Goal: Task Accomplishment & Management: Manage account settings

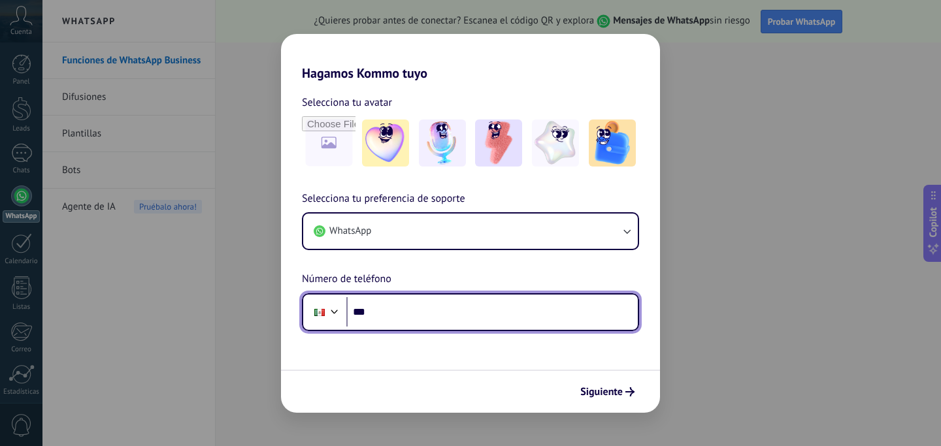
click at [408, 320] on input "***" at bounding box center [492, 312] width 292 height 30
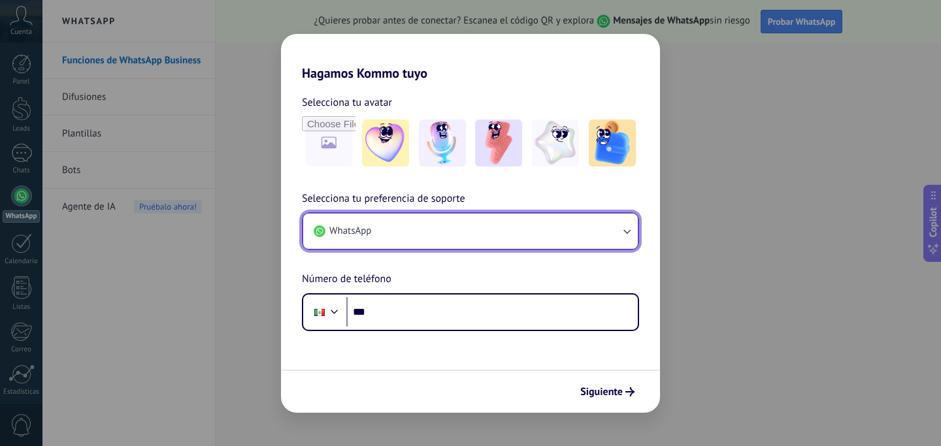
click at [420, 231] on button "WhatsApp" at bounding box center [470, 231] width 335 height 35
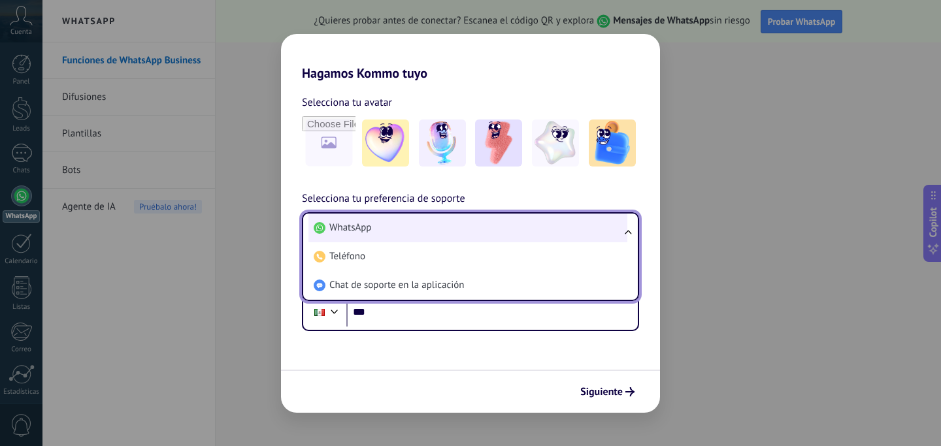
click at [420, 231] on li "WhatsApp" at bounding box center [468, 228] width 319 height 29
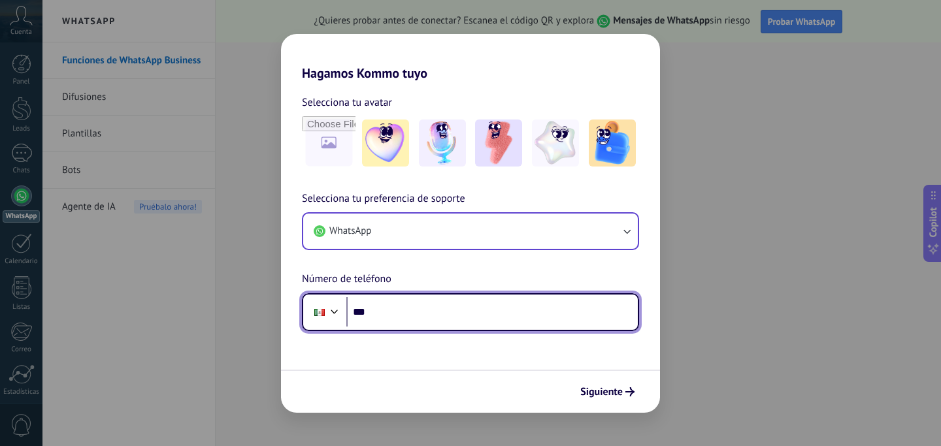
click at [433, 310] on input "***" at bounding box center [492, 312] width 292 height 30
type input "**********"
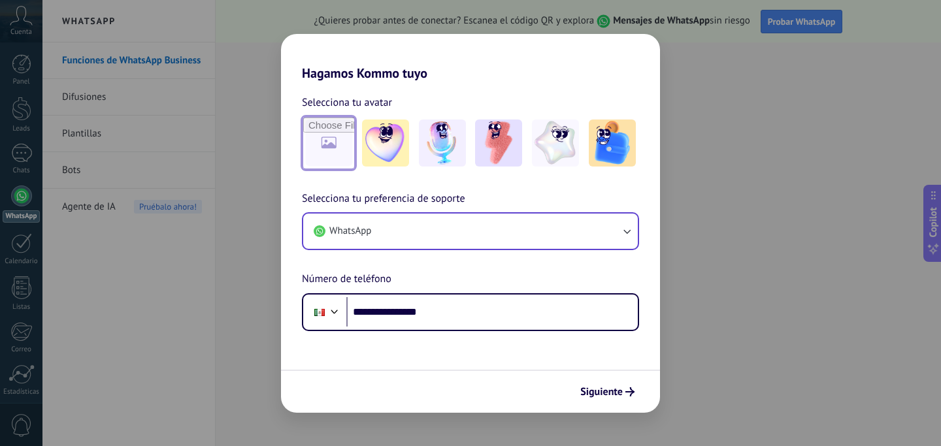
click at [329, 154] on input "file" at bounding box center [328, 143] width 51 height 51
click at [344, 133] on input "file" at bounding box center [328, 143] width 51 height 51
type input "**********"
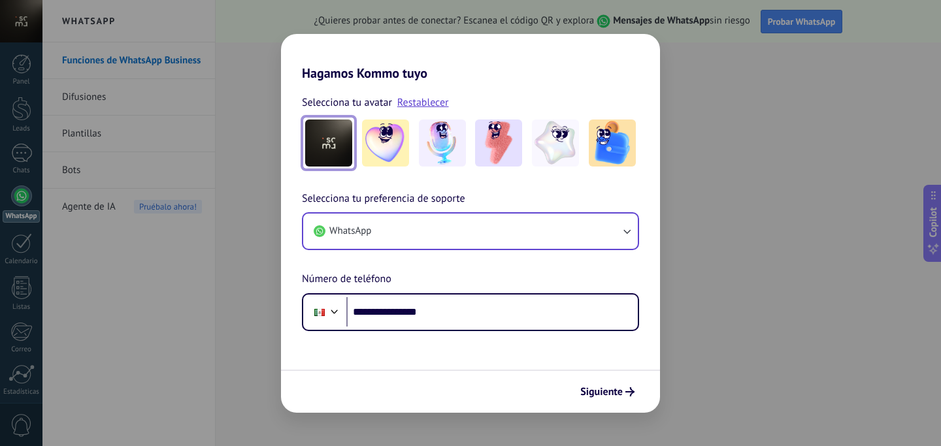
click at [337, 135] on img at bounding box center [328, 143] width 47 height 47
click at [609, 397] on span "Siguiente" at bounding box center [601, 392] width 42 height 9
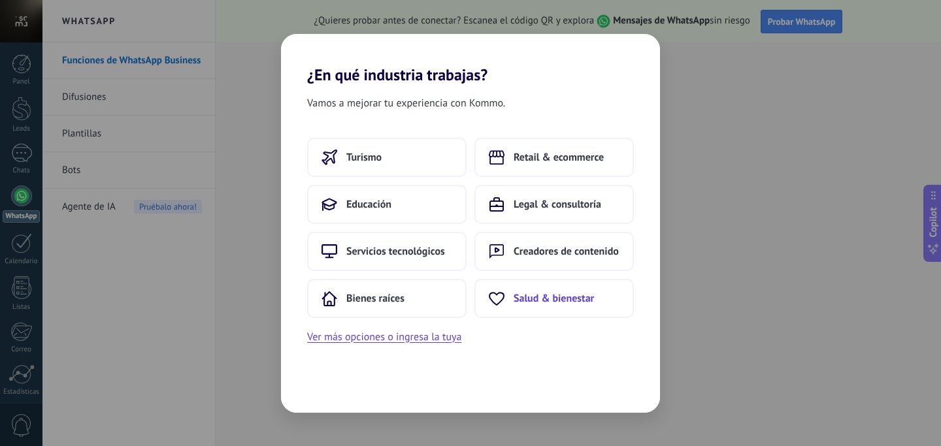
click at [518, 302] on span "Salud & bienestar" at bounding box center [554, 298] width 80 height 13
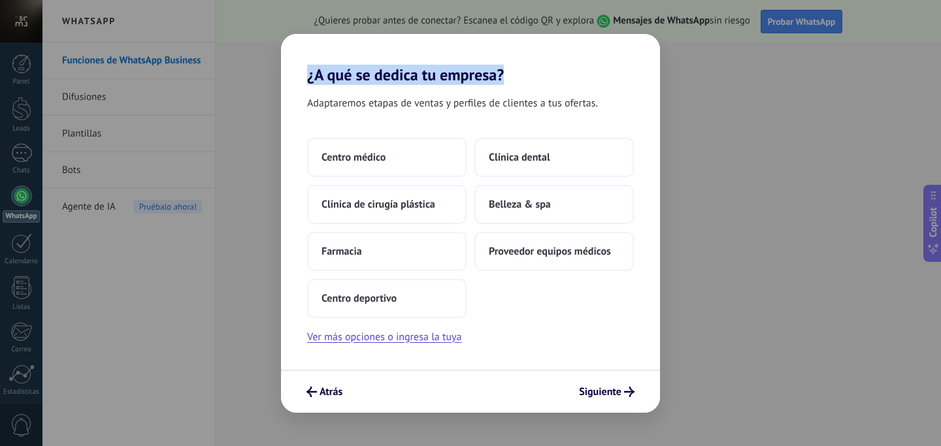
drag, startPoint x: 514, startPoint y: 78, endPoint x: 307, endPoint y: 78, distance: 207.9
click at [307, 78] on h2 "¿A qué se dedica tu empresa?" at bounding box center [470, 59] width 379 height 50
copy h2 "¿A qué se dedica tu empresa?"
click at [380, 343] on button "Ver más opciones o ingresa la tuya" at bounding box center [384, 337] width 154 height 17
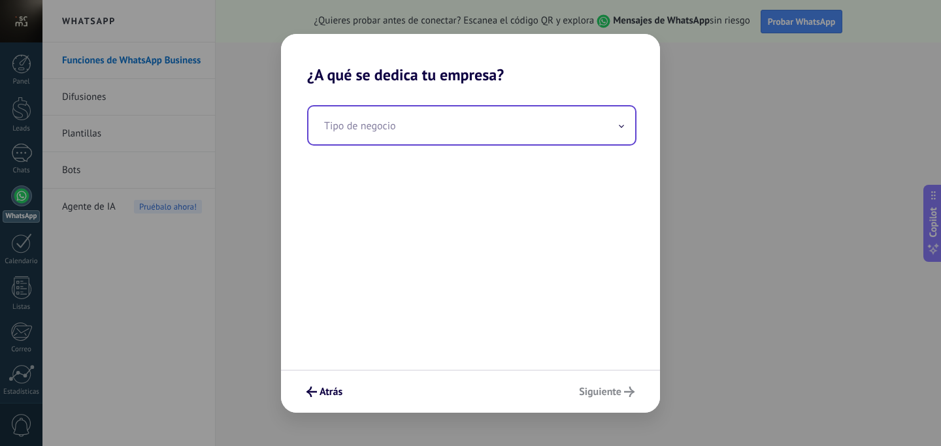
click at [385, 131] on input "text" at bounding box center [472, 126] width 327 height 38
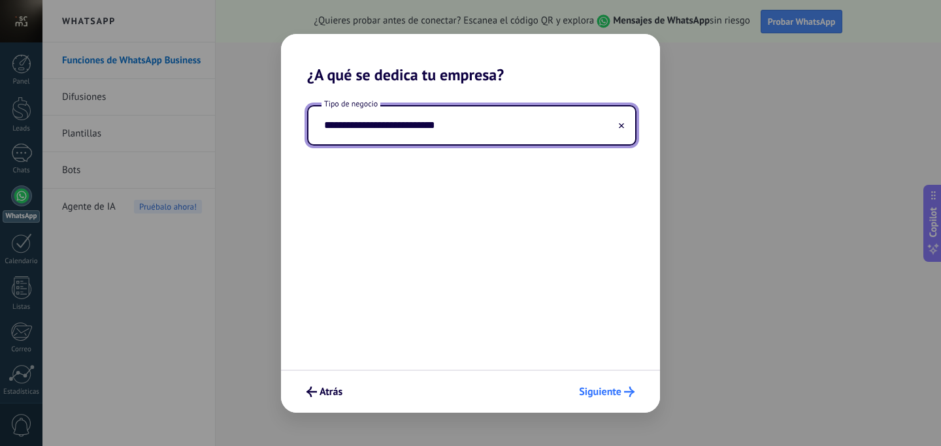
type input "**********"
click at [592, 397] on span "Siguiente" at bounding box center [600, 392] width 42 height 9
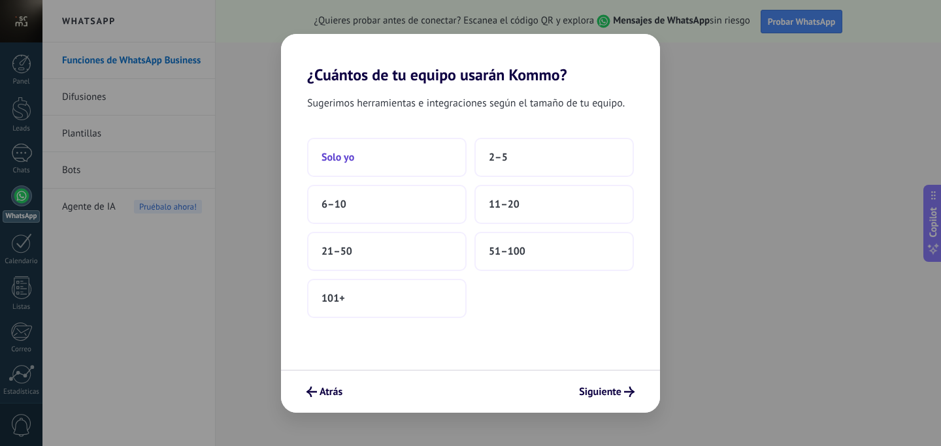
click at [418, 162] on button "Solo yo" at bounding box center [386, 157] width 159 height 39
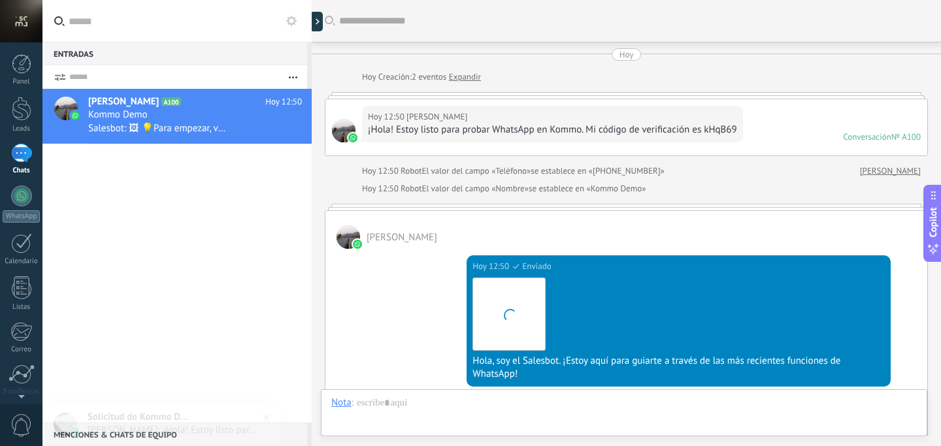
scroll to position [432, 0]
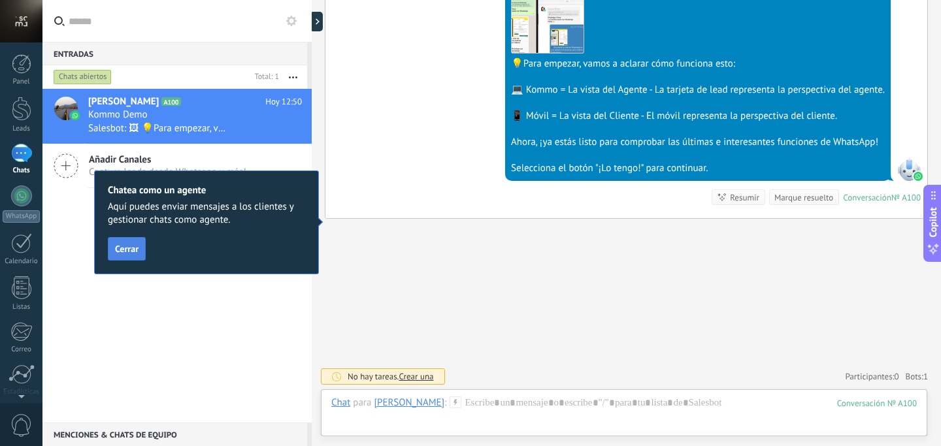
click at [134, 250] on span "Cerrar" at bounding box center [127, 248] width 24 height 9
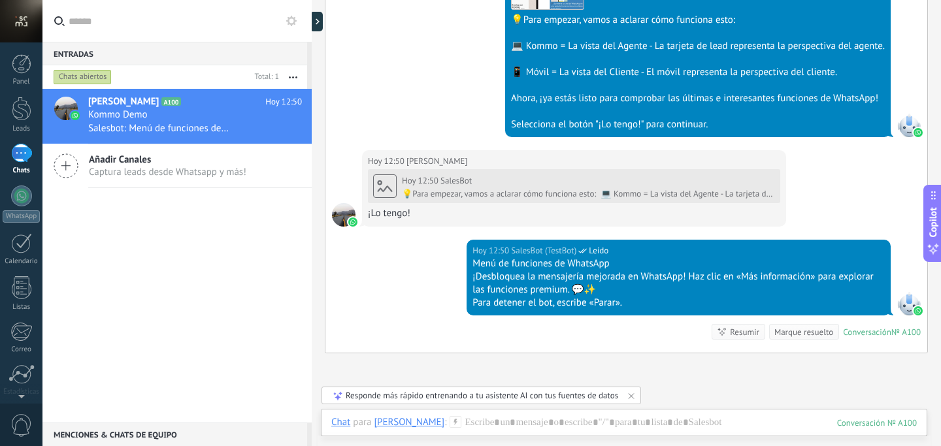
scroll to position [611, 0]
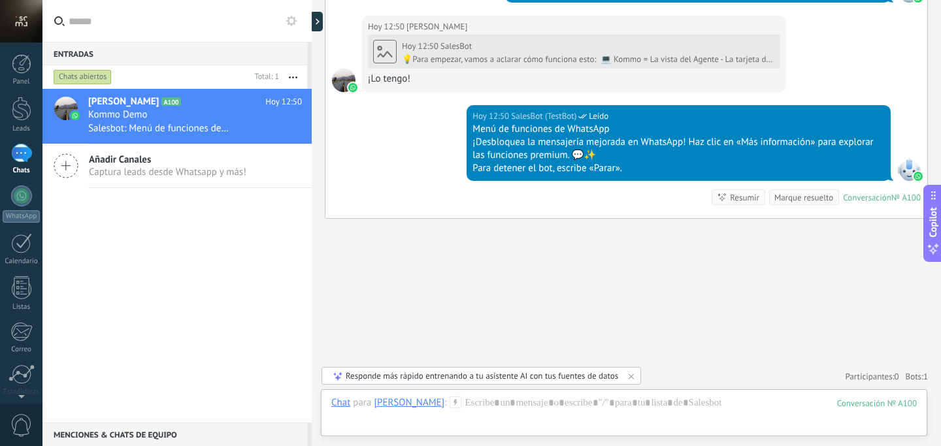
click at [258, 187] on div "Añadir Canales Captura leads desde Whatsapp y más!" at bounding box center [176, 166] width 269 height 44
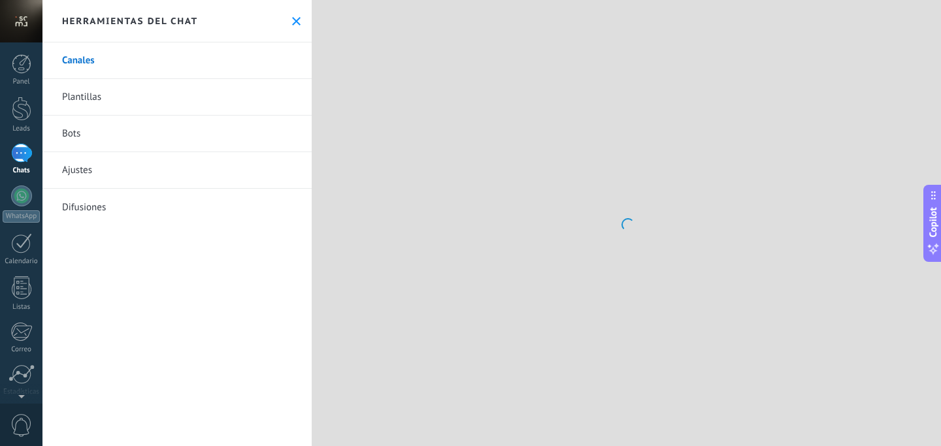
click at [252, 176] on link "Ajustes" at bounding box center [176, 170] width 269 height 37
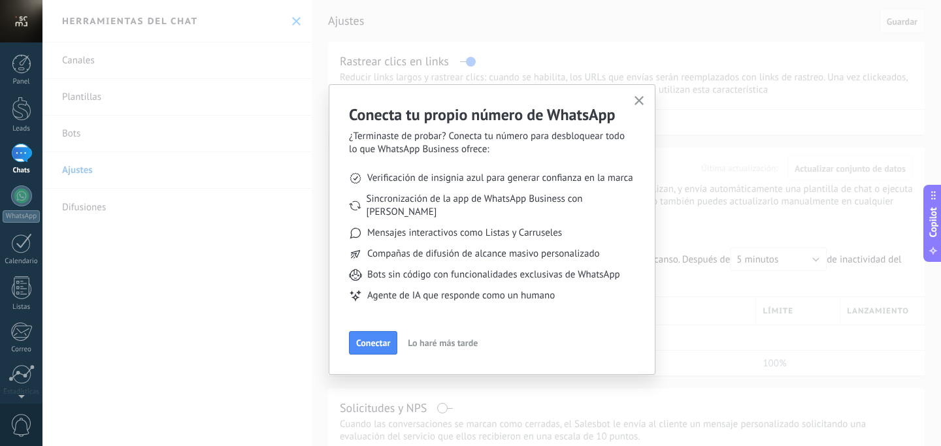
click at [641, 99] on use "button" at bounding box center [640, 101] width 10 height 10
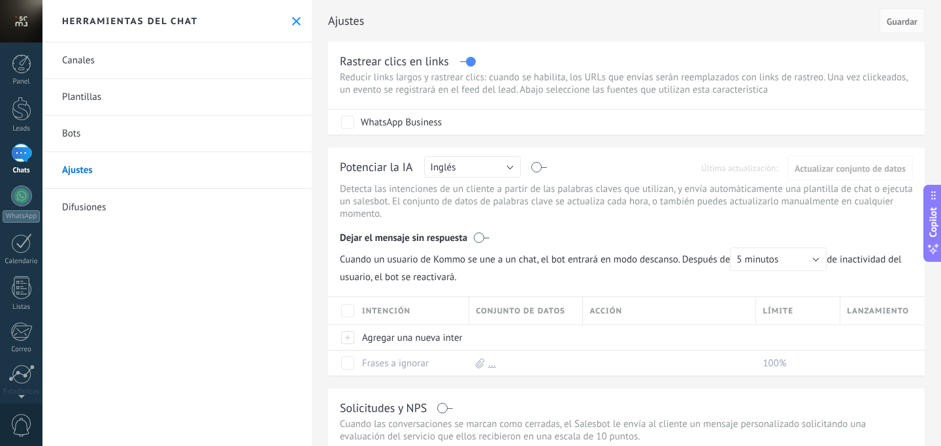
click at [187, 58] on link "Canales" at bounding box center [176, 60] width 269 height 37
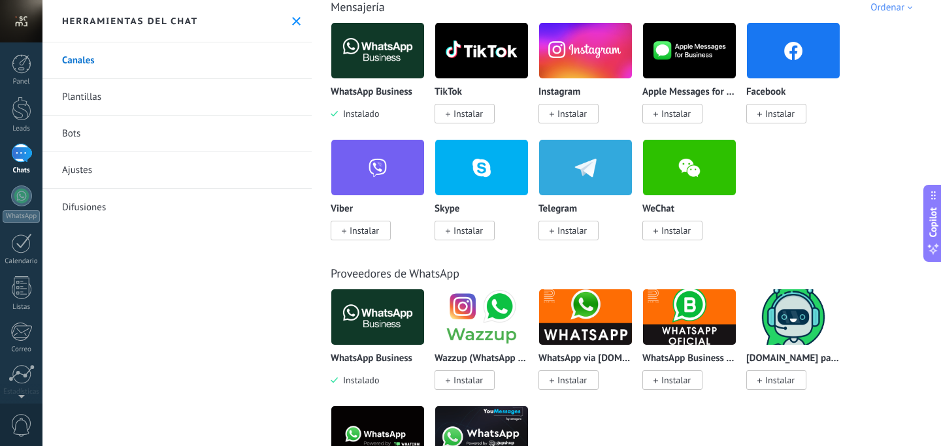
scroll to position [288, 0]
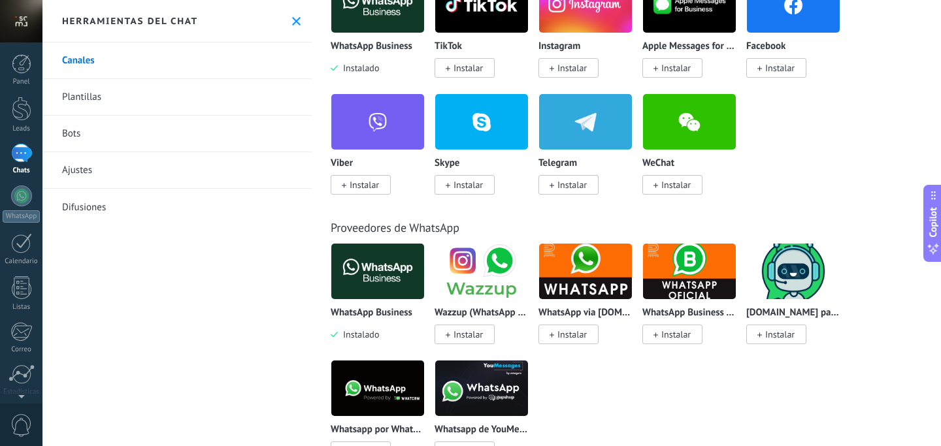
click at [191, 101] on link "Plantillas" at bounding box center [176, 97] width 269 height 37
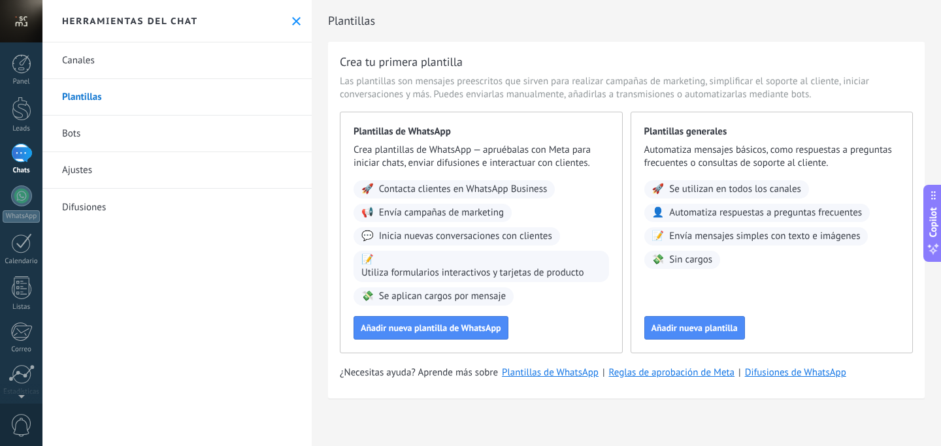
click at [183, 127] on link "Bots" at bounding box center [176, 134] width 269 height 37
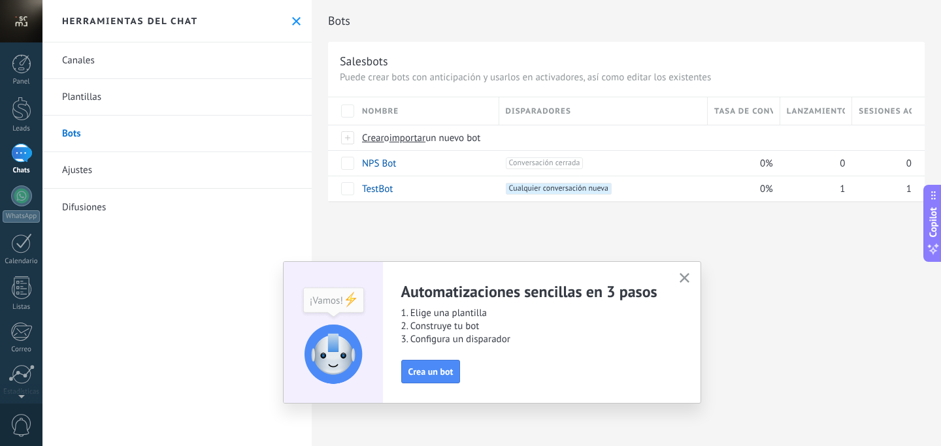
click at [175, 195] on link "Difusiones" at bounding box center [176, 207] width 269 height 37
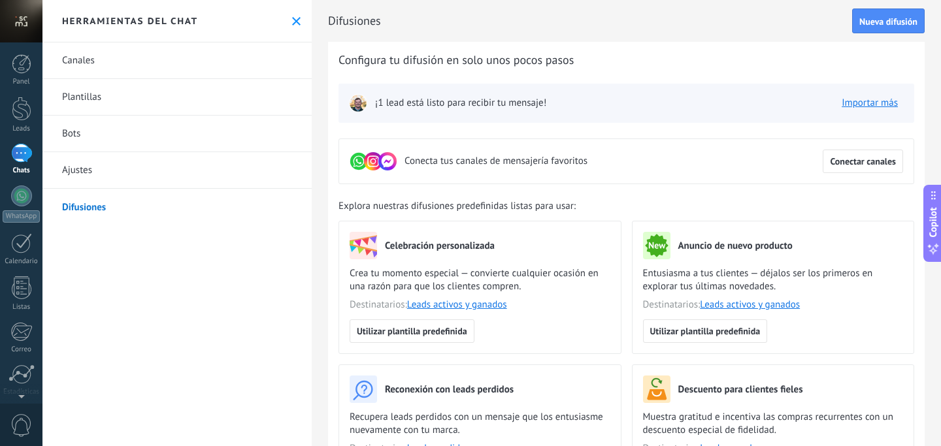
click at [297, 18] on div "Herramientas del chat" at bounding box center [176, 21] width 269 height 42
click at [292, 21] on use at bounding box center [296, 21] width 8 height 8
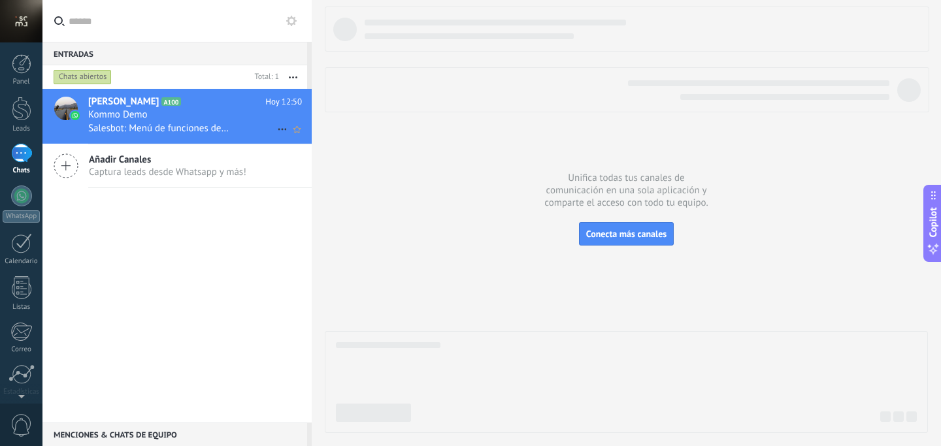
click at [190, 101] on h2 "Vale [PERSON_NAME] A100" at bounding box center [176, 101] width 177 height 13
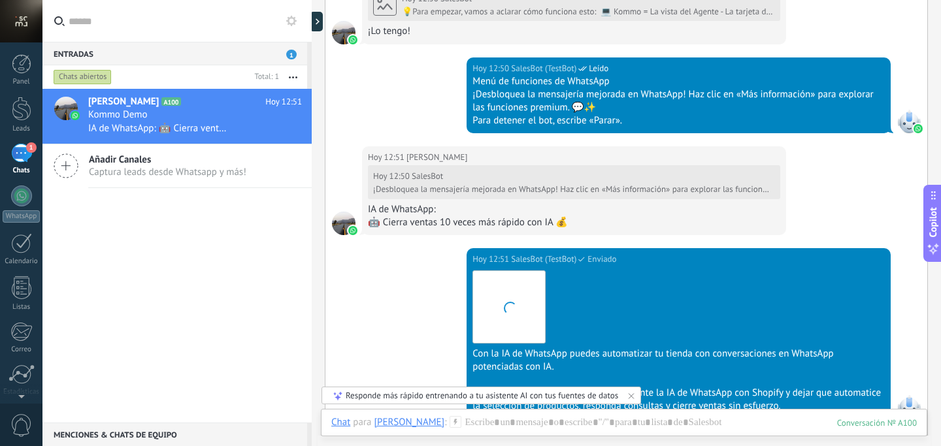
scroll to position [869, 0]
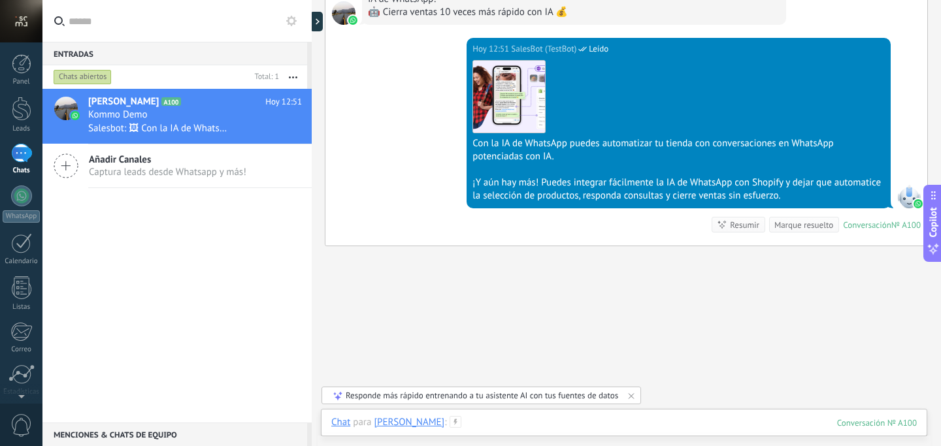
click at [467, 422] on div at bounding box center [624, 435] width 586 height 39
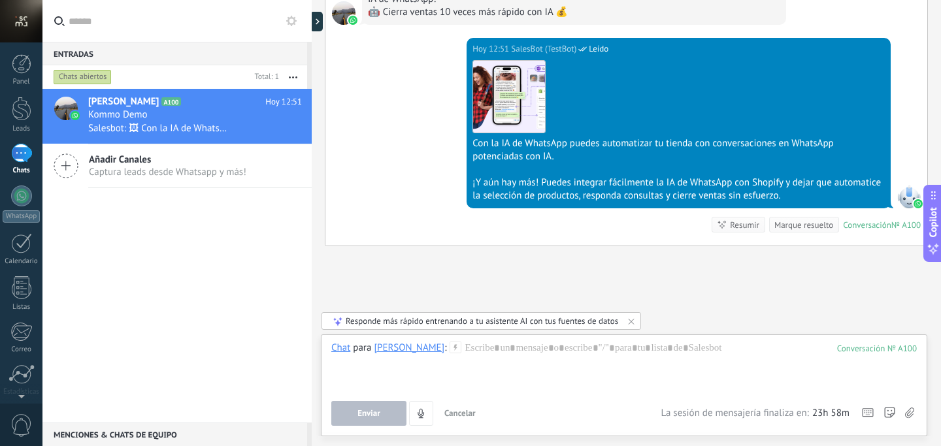
click at [290, 78] on icon "button" at bounding box center [293, 77] width 8 height 2
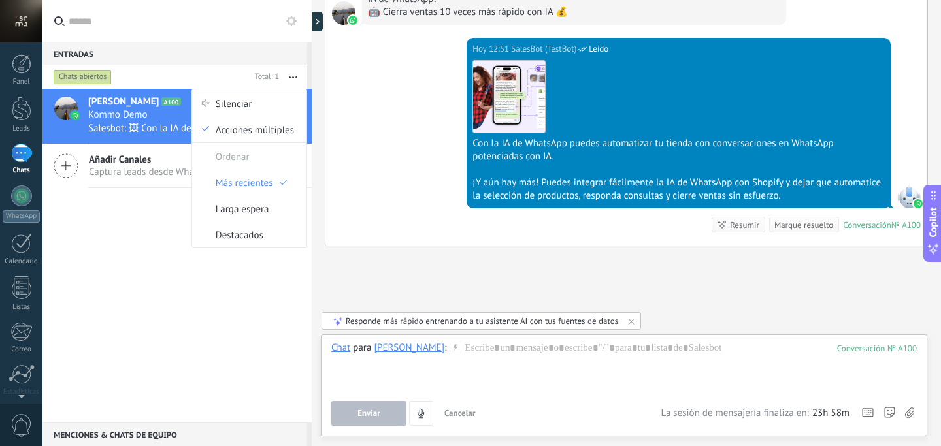
click at [292, 75] on button "button" at bounding box center [293, 77] width 28 height 24
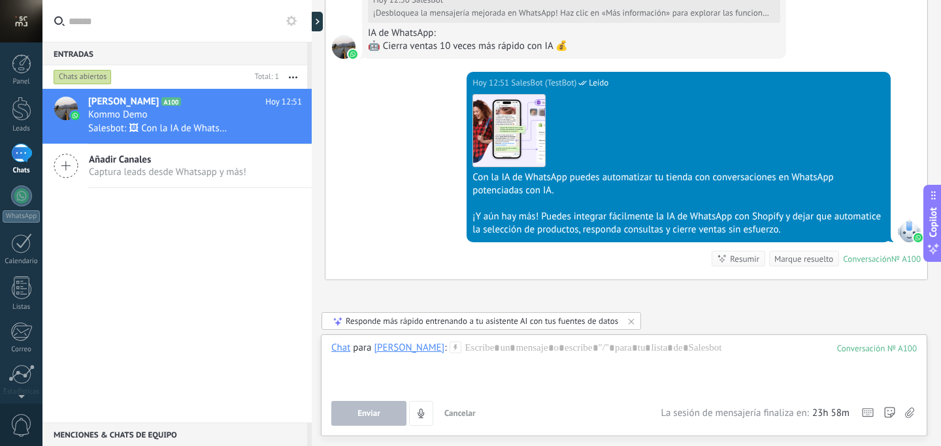
scroll to position [896, 0]
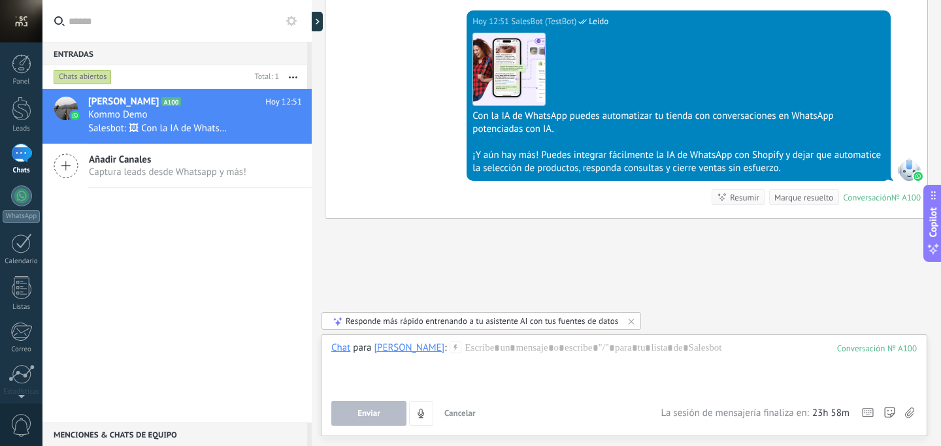
click at [295, 76] on icon "button" at bounding box center [293, 77] width 8 height 2
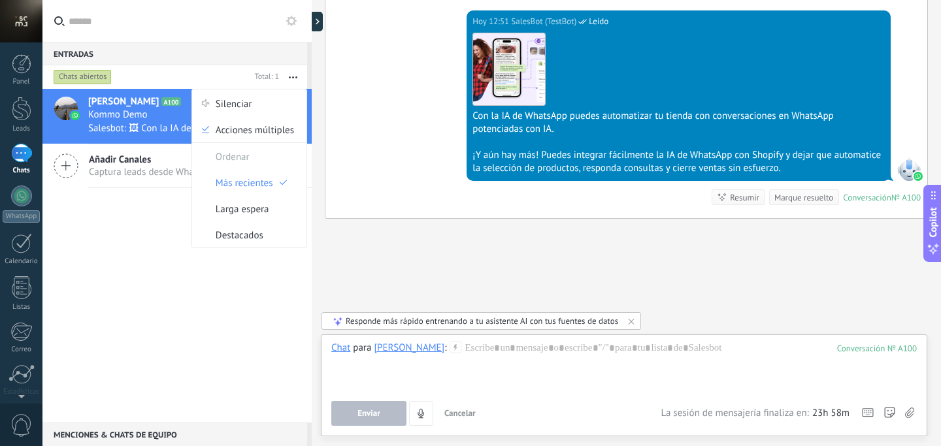
click at [295, 77] on icon "button" at bounding box center [293, 77] width 8 height 2
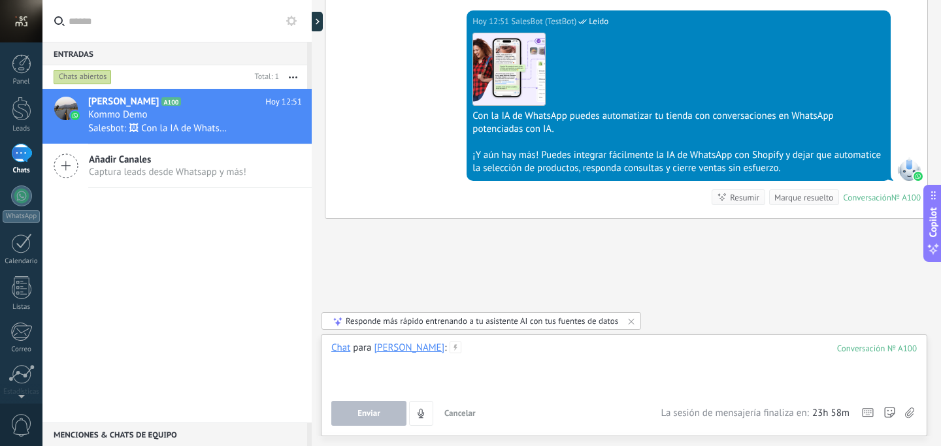
click at [463, 345] on div at bounding box center [624, 367] width 586 height 50
click at [383, 352] on div "[PERSON_NAME]" at bounding box center [409, 348] width 71 height 12
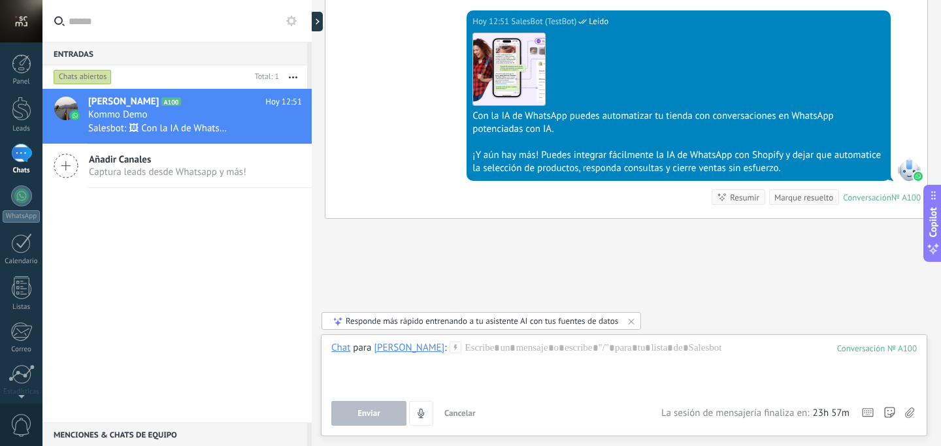
click at [135, 171] on span "Captura leads desde Whatsapp y más!" at bounding box center [168, 172] width 158 height 12
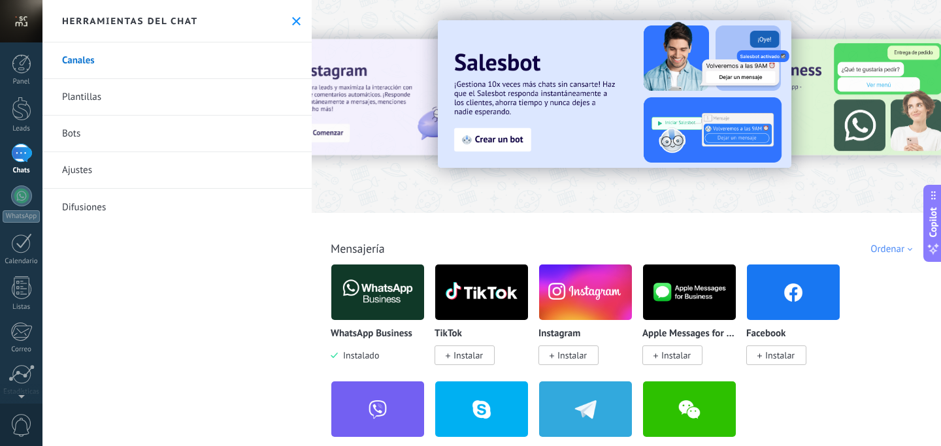
click at [292, 21] on icon at bounding box center [296, 21] width 8 height 8
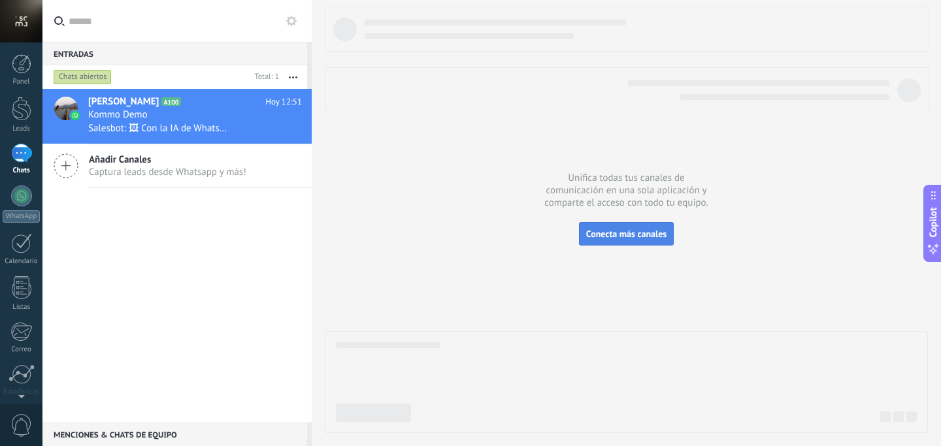
click at [600, 241] on button "Conecta más canales" at bounding box center [626, 234] width 95 height 24
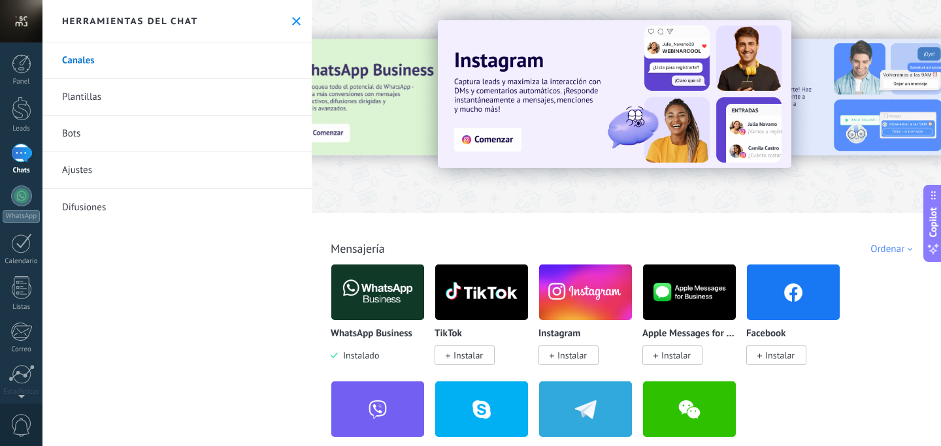
click at [21, 163] on link "1 Chats" at bounding box center [21, 159] width 42 height 31
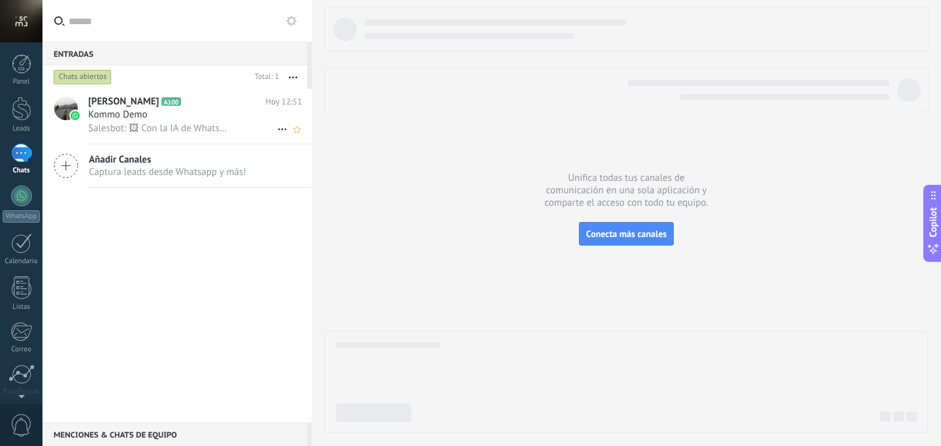
click at [190, 123] on span "Salesbot: 🖼 Con la IA de WhatsApp puedes automatizar tu tienda con conversacion…" at bounding box center [159, 128] width 142 height 12
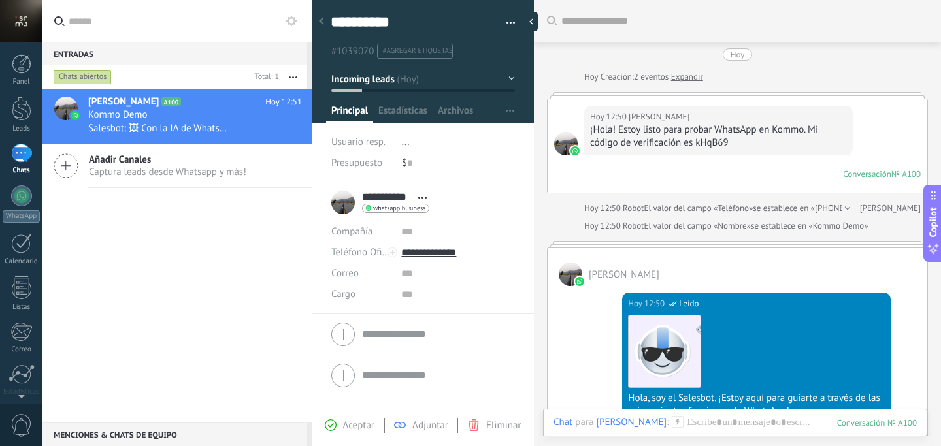
scroll to position [889, 0]
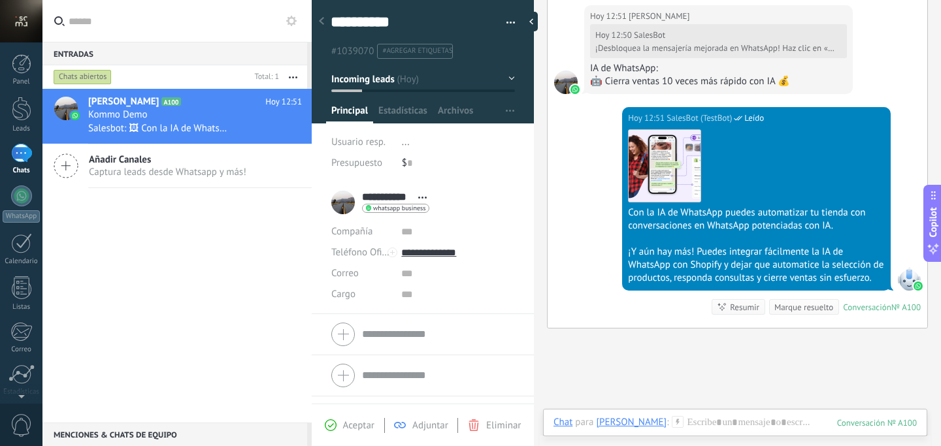
click at [509, 22] on button "button" at bounding box center [506, 23] width 19 height 20
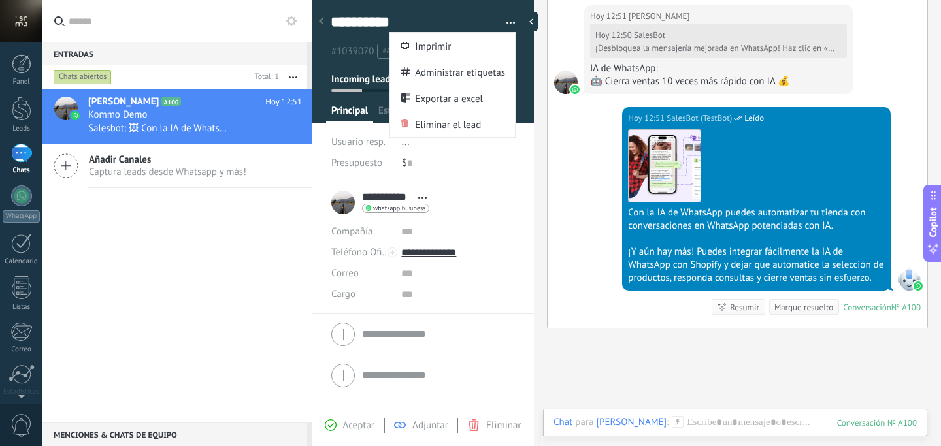
click at [509, 22] on button "button" at bounding box center [506, 23] width 19 height 20
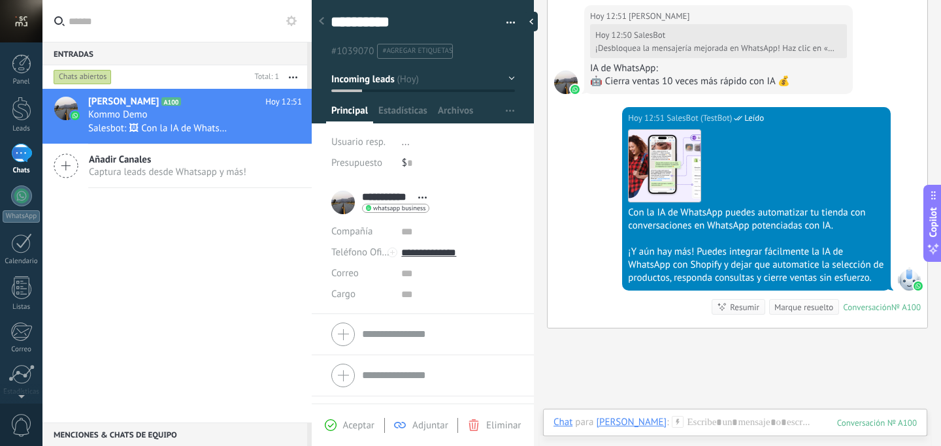
click at [396, 337] on form "Compañía Teléfono Oficina Ofic. directo Celular Fax Casa Otro Teléfono Oficina …" at bounding box center [422, 334] width 183 height 33
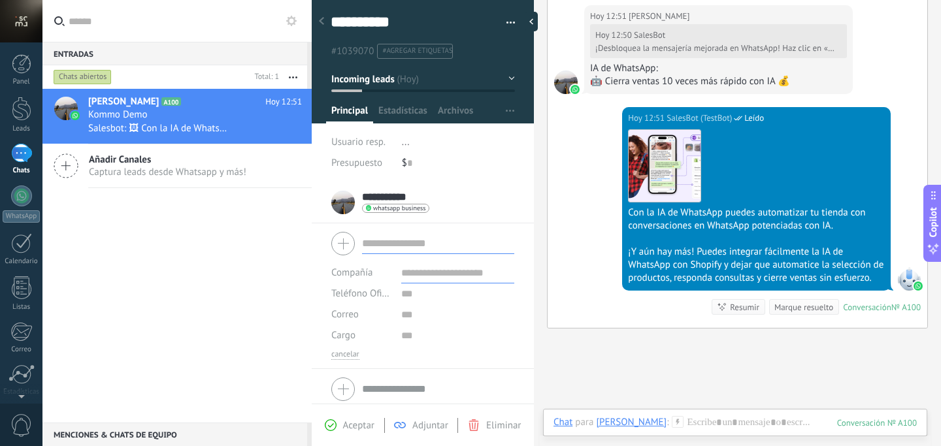
click at [273, 297] on div "Vale [PERSON_NAME] A100 [DATE] 12:51 Kommo Demo Salesbot: 🖼 Con la IA de WhatsA…" at bounding box center [176, 256] width 269 height 334
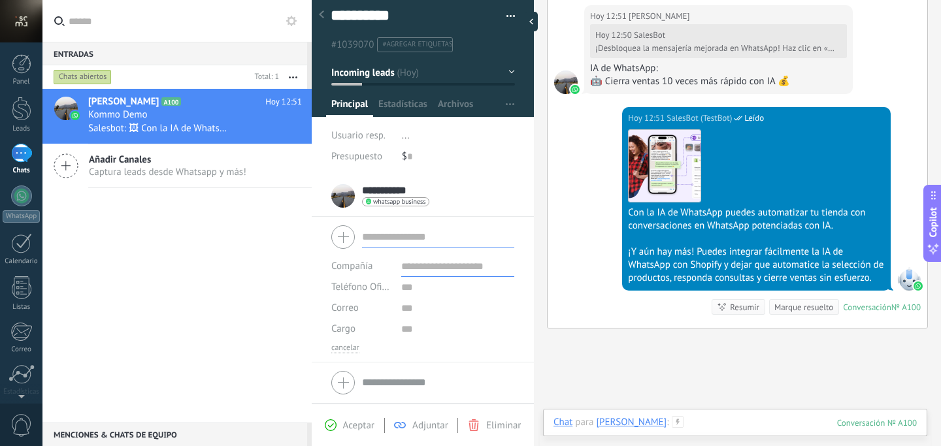
click at [709, 421] on div at bounding box center [735, 435] width 363 height 39
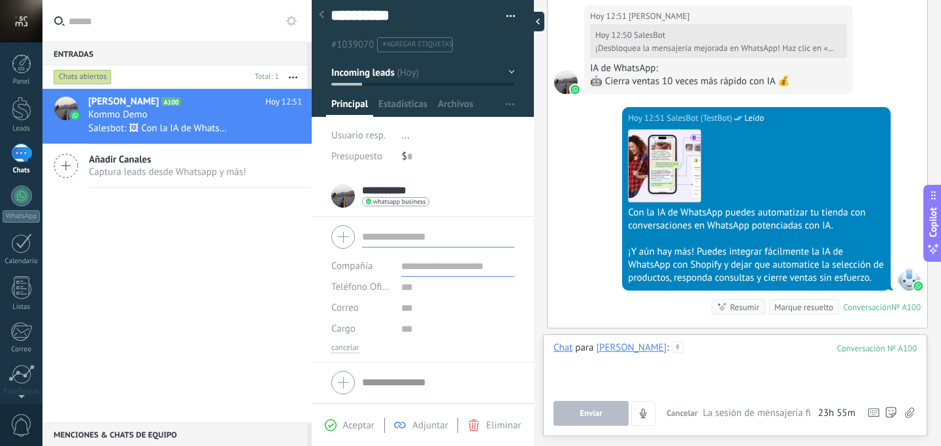
click at [534, 26] on div at bounding box center [535, 22] width 20 height 20
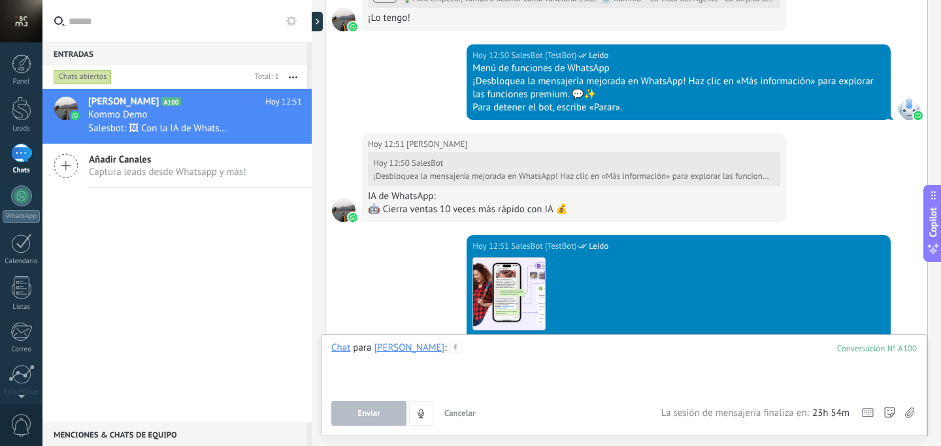
scroll to position [896, 0]
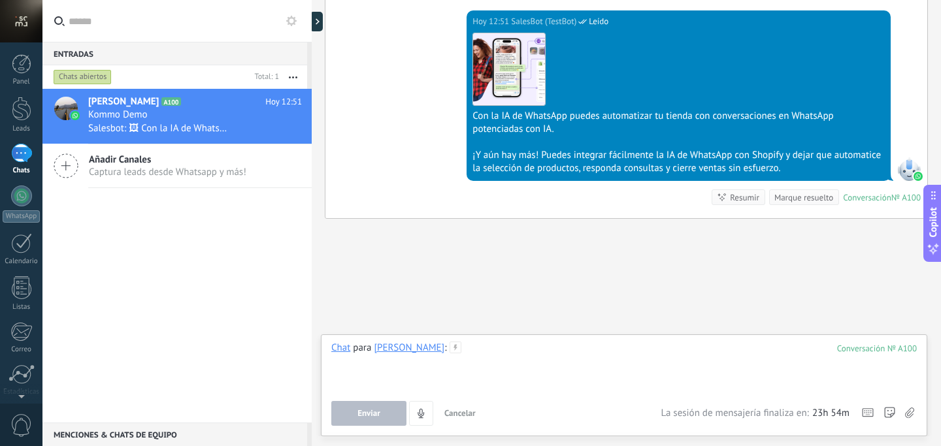
paste div
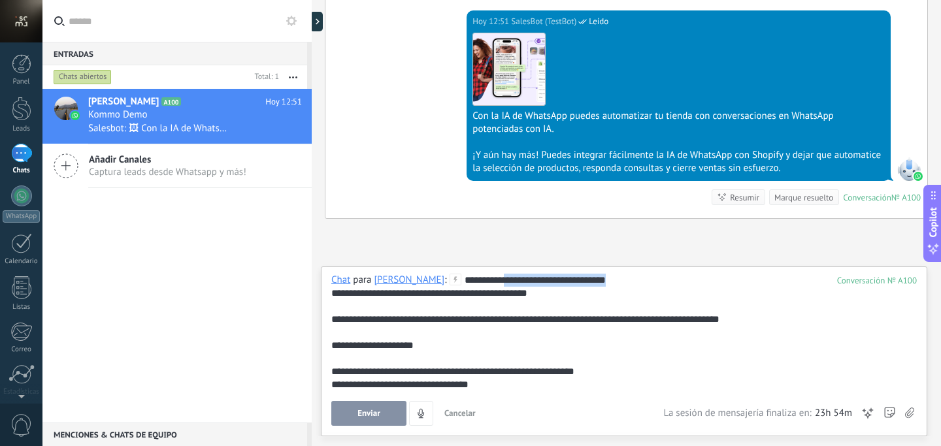
drag, startPoint x: 583, startPoint y: 283, endPoint x: 482, endPoint y: 284, distance: 101.3
click at [482, 284] on div "**********" at bounding box center [624, 333] width 586 height 118
drag, startPoint x: 558, startPoint y: 281, endPoint x: 482, endPoint y: 278, distance: 76.5
click at [482, 278] on div "**********" at bounding box center [624, 333] width 586 height 118
click at [331, 293] on div "**********" at bounding box center [624, 293] width 586 height 13
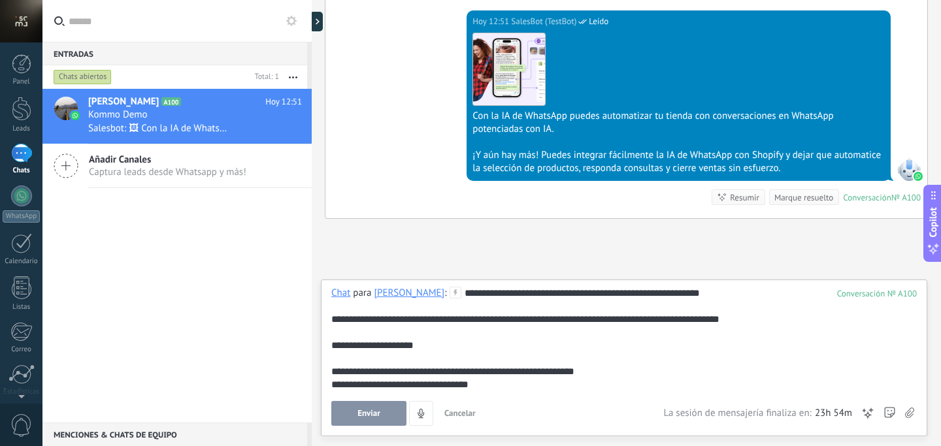
click at [702, 293] on div "**********" at bounding box center [624, 339] width 586 height 105
drag, startPoint x: 377, startPoint y: 343, endPoint x: 365, endPoint y: 343, distance: 11.1
click at [365, 343] on div "**********" at bounding box center [624, 345] width 586 height 13
drag, startPoint x: 373, startPoint y: 344, endPoint x: 344, endPoint y: 344, distance: 29.4
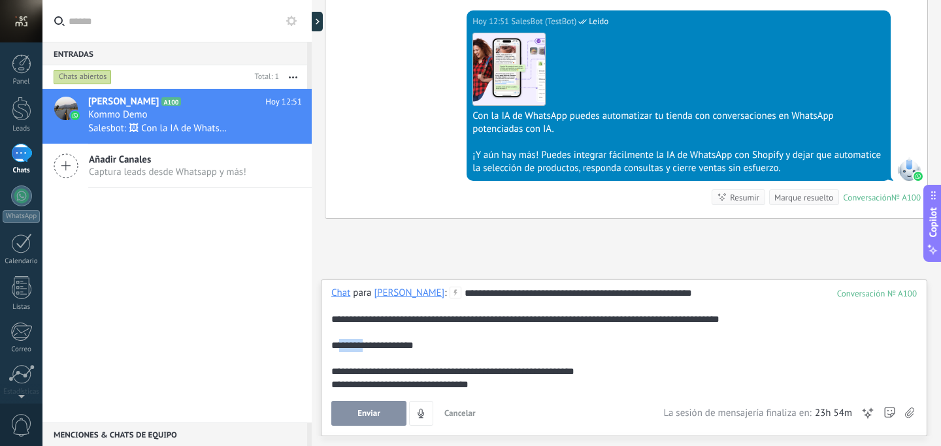
click at [344, 344] on div "**********" at bounding box center [624, 345] width 586 height 13
click at [889, 410] on div at bounding box center [890, 413] width 12 height 25
click at [439, 339] on div at bounding box center [624, 332] width 586 height 13
click at [690, 290] on div "**********" at bounding box center [624, 339] width 586 height 105
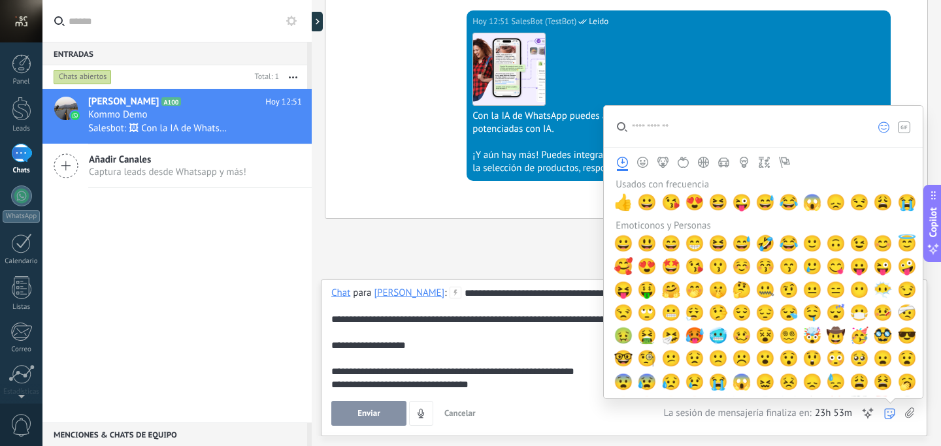
click at [890, 411] on icon at bounding box center [889, 414] width 11 height 11
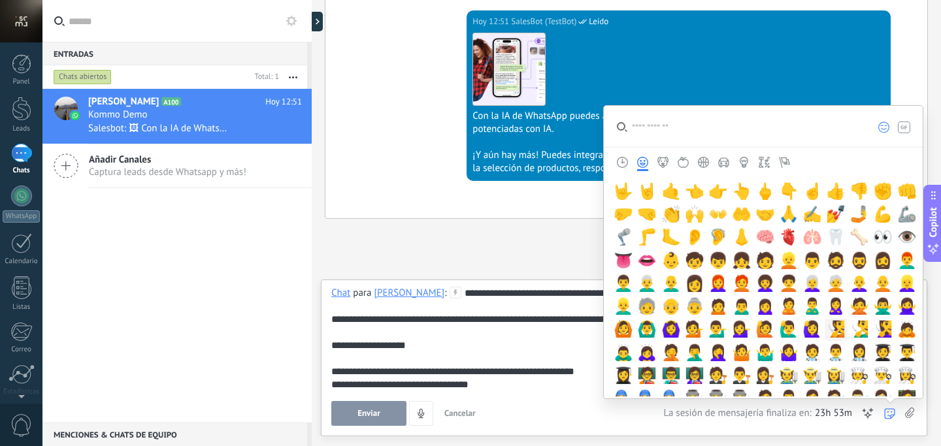
scroll to position [320, 0]
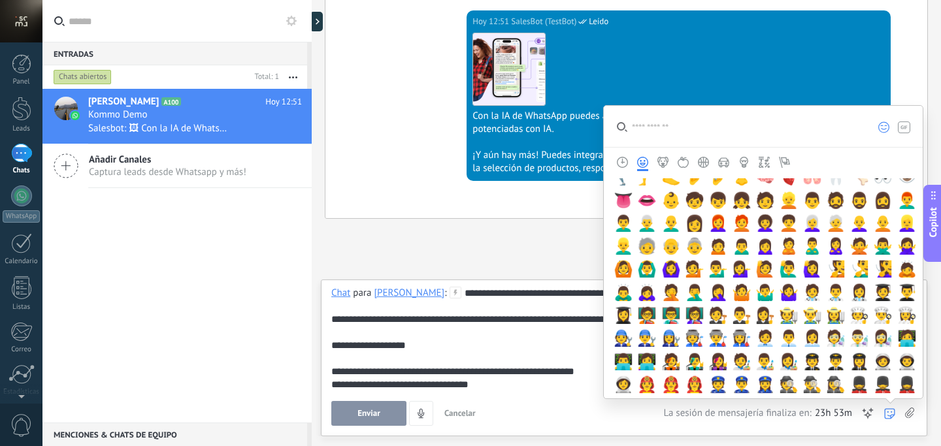
click at [780, 130] on input "search" at bounding box center [734, 126] width 261 height 41
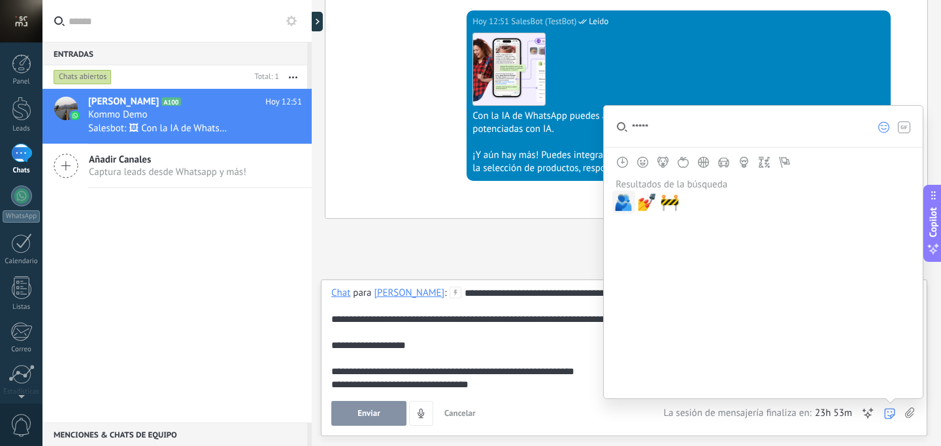
click at [626, 198] on span "🫂" at bounding box center [624, 202] width 20 height 18
click at [514, 293] on div "**********" at bounding box center [624, 339] width 586 height 105
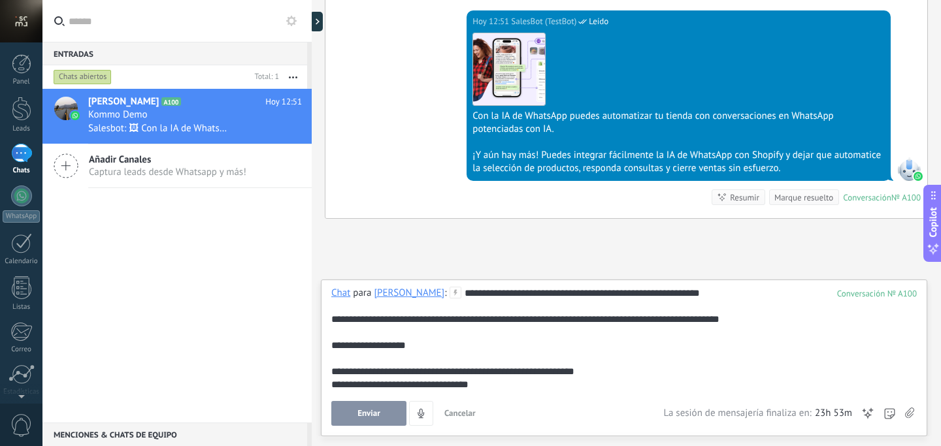
click at [764, 324] on div "**********" at bounding box center [624, 319] width 586 height 13
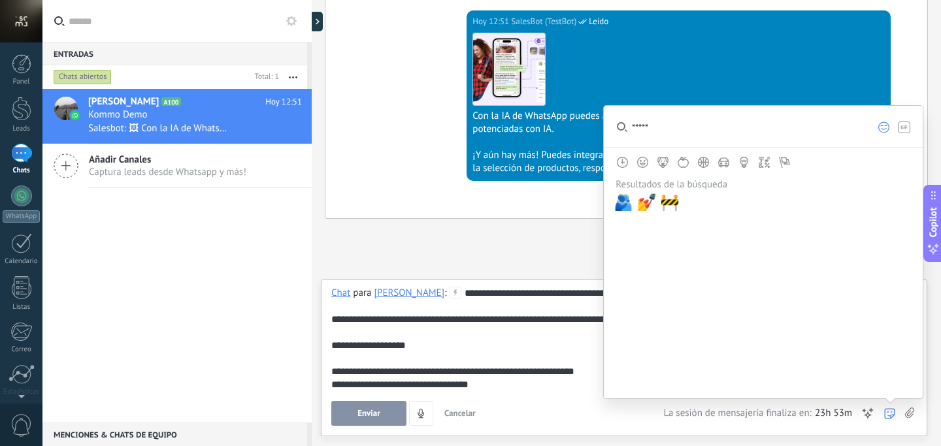
click at [890, 412] on icon at bounding box center [889, 414] width 11 height 11
click at [676, 133] on input "*****" at bounding box center [734, 126] width 261 height 41
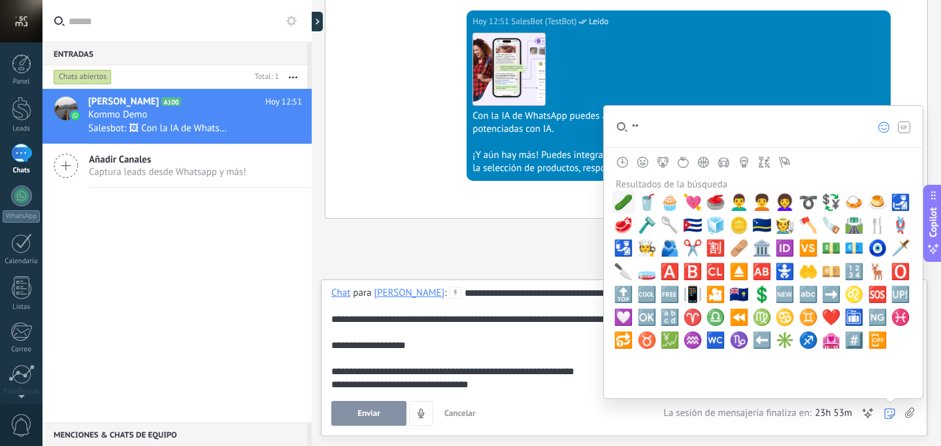
type input "*"
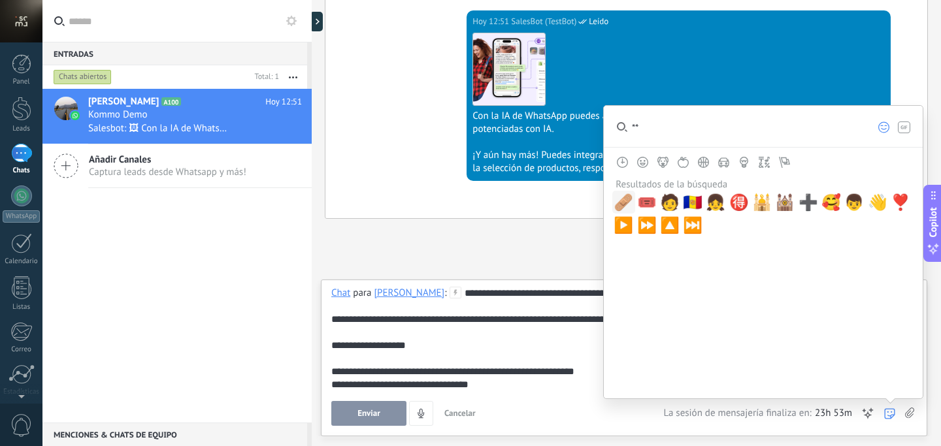
type input "*"
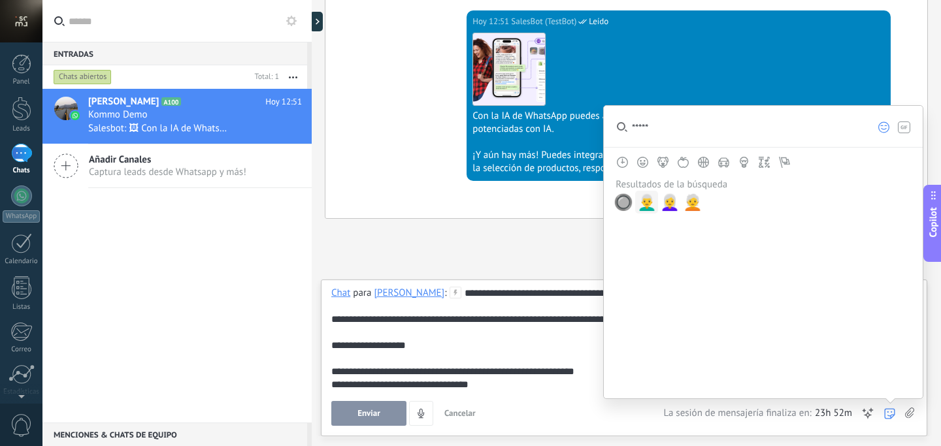
type input "*****"
click at [648, 205] on span "👨‍🦳" at bounding box center [647, 202] width 20 height 18
drag, startPoint x: 646, startPoint y: 206, endPoint x: 671, endPoint y: 205, distance: 24.8
click at [671, 205] on div "🔘 👨‍🦳 👩‍🦳 🧑‍🦳" at bounding box center [765, 202] width 307 height 23
click at [670, 205] on span "👩‍🦳" at bounding box center [670, 202] width 20 height 18
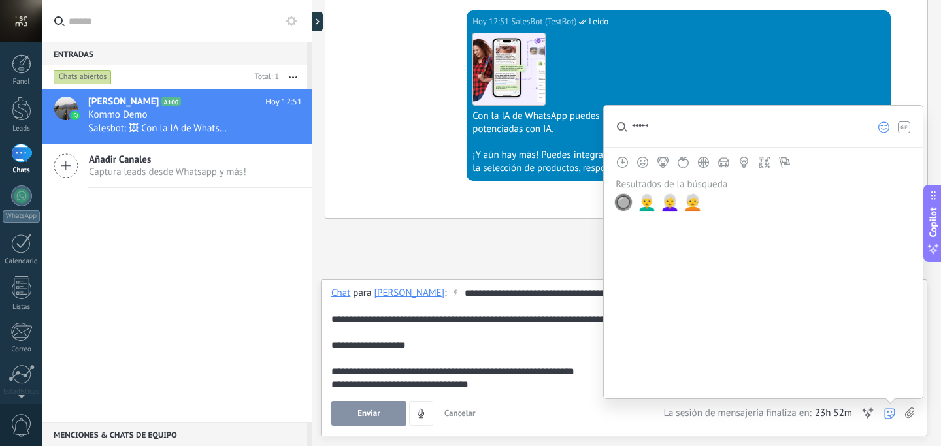
click at [541, 308] on div at bounding box center [624, 306] width 586 height 13
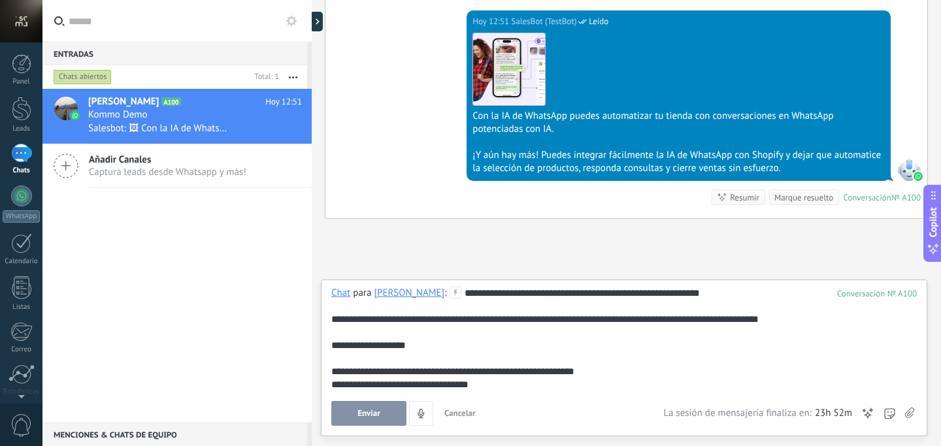
click at [421, 348] on div "**********" at bounding box center [624, 345] width 586 height 13
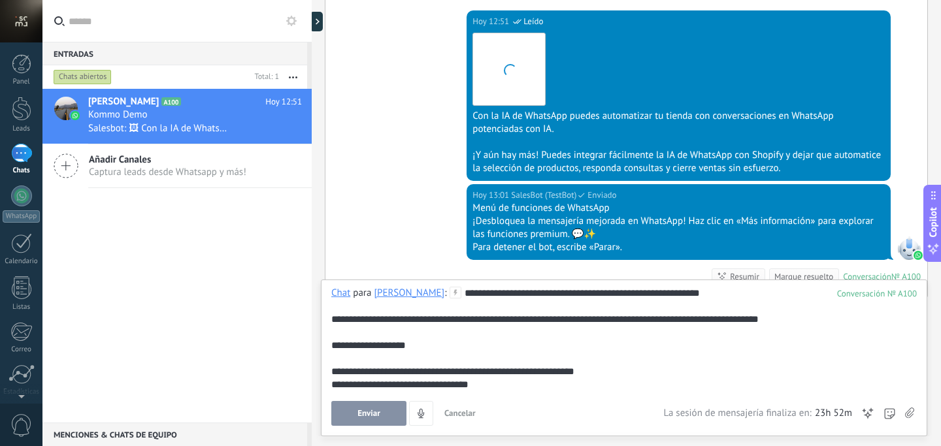
scroll to position [975, 0]
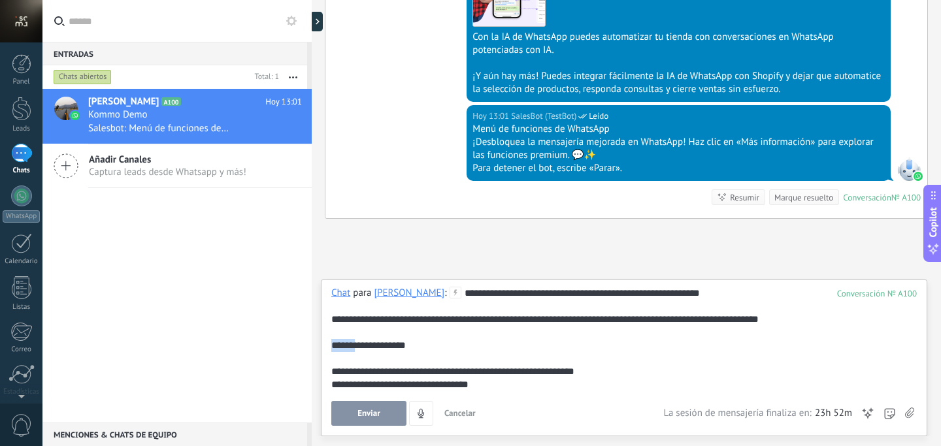
drag, startPoint x: 359, startPoint y: 346, endPoint x: 327, endPoint y: 346, distance: 32.0
click at [327, 346] on div "**********" at bounding box center [624, 358] width 607 height 157
click at [359, 348] on div "**********" at bounding box center [624, 345] width 586 height 13
click at [585, 371] on div "**********" at bounding box center [624, 371] width 586 height 13
click at [575, 373] on div "**********" at bounding box center [624, 371] width 586 height 13
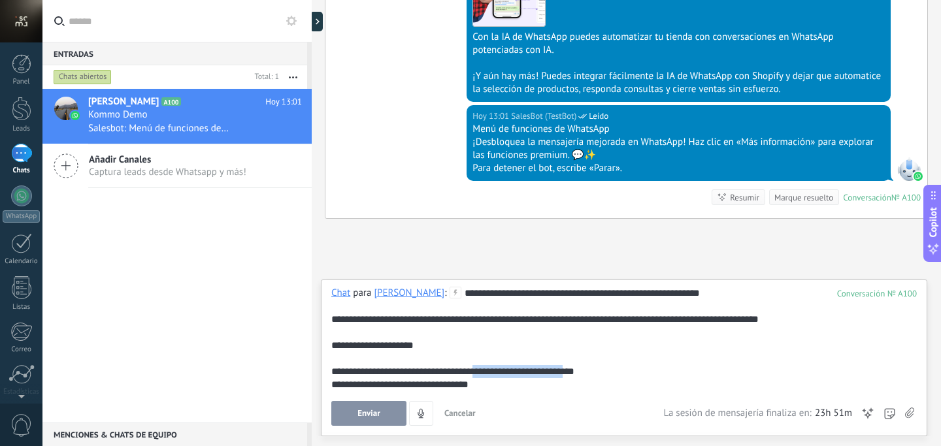
drag, startPoint x: 574, startPoint y: 371, endPoint x: 480, endPoint y: 371, distance: 94.1
click at [480, 371] on div "**********" at bounding box center [624, 371] width 586 height 13
drag, startPoint x: 477, startPoint y: 370, endPoint x: 439, endPoint y: 371, distance: 37.9
click at [439, 371] on div "**********" at bounding box center [624, 371] width 586 height 13
click at [380, 411] on button "Enviar" at bounding box center [368, 413] width 75 height 25
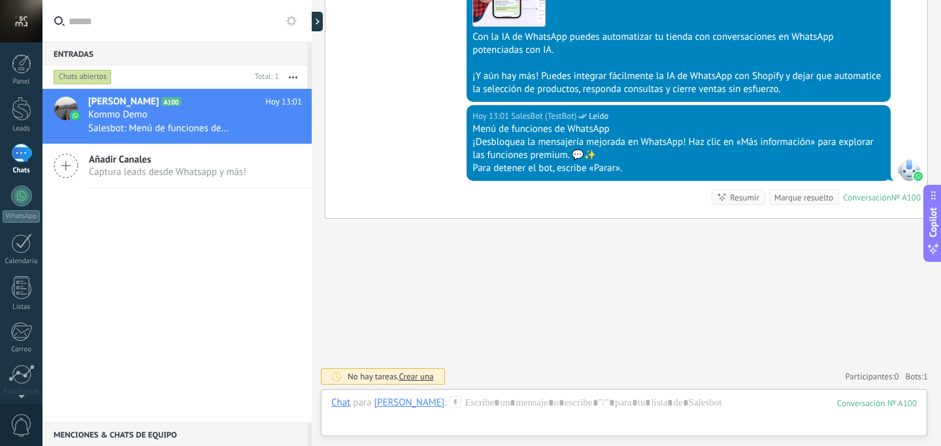
scroll to position [1130, 0]
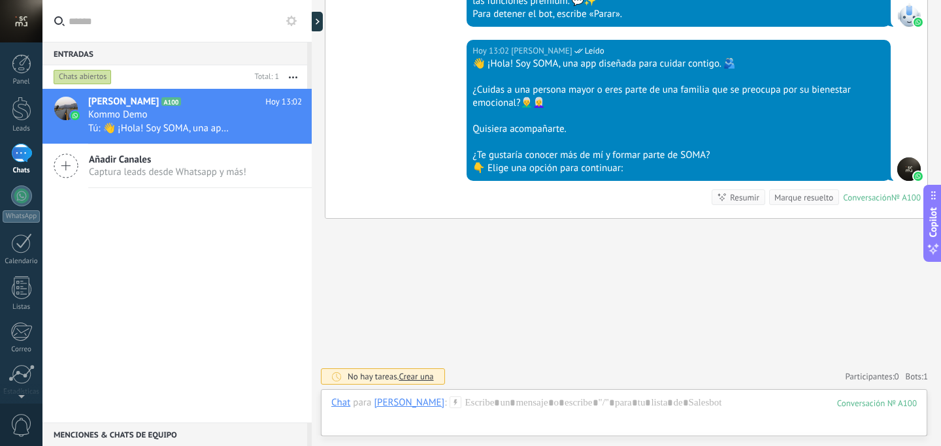
click at [416, 375] on span "Crear una" at bounding box center [416, 376] width 35 height 11
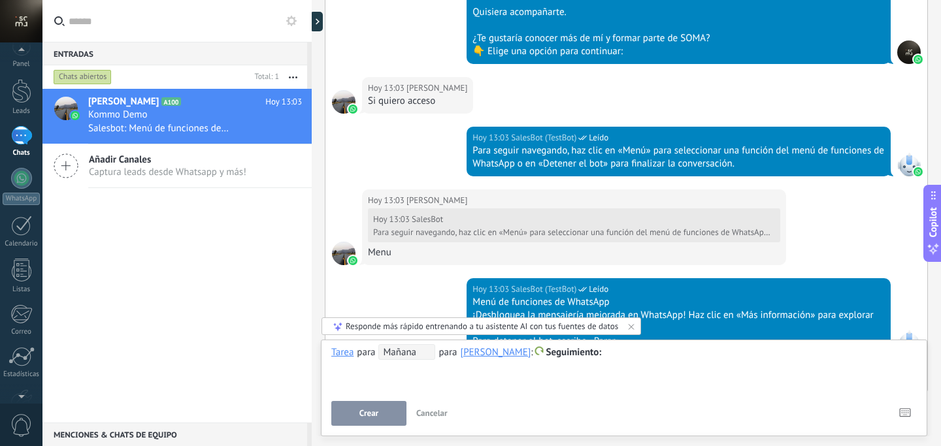
scroll to position [0, 0]
click at [22, 126] on div "Leads" at bounding box center [22, 129] width 38 height 8
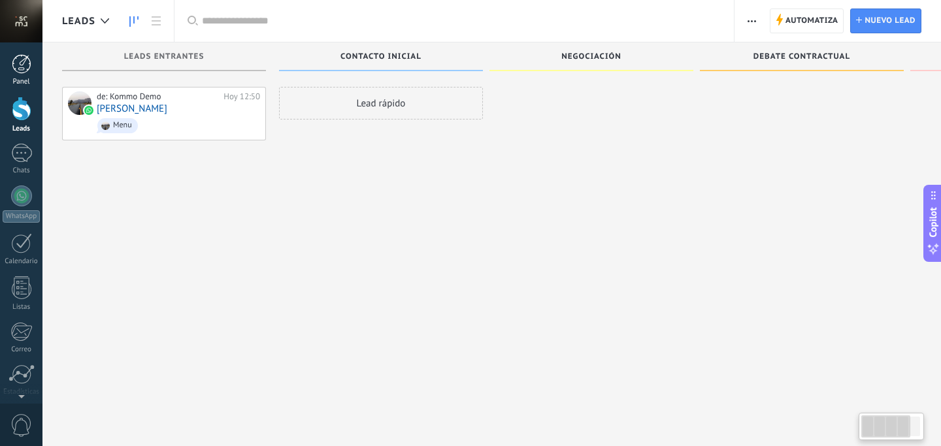
click at [20, 72] on div at bounding box center [22, 64] width 20 height 20
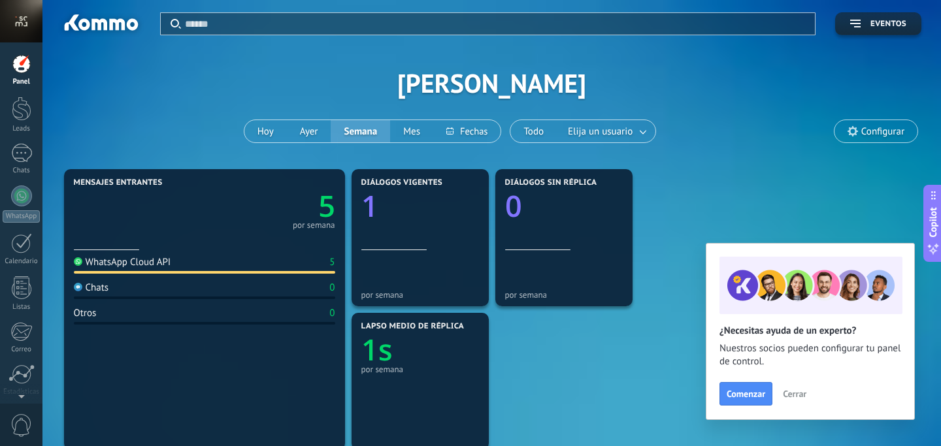
click at [16, 78] on div "Panel" at bounding box center [22, 82] width 38 height 8
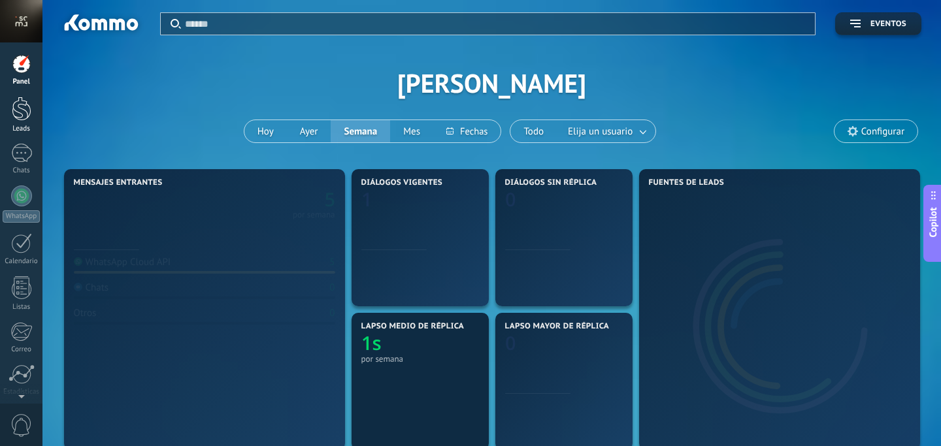
click at [19, 112] on div at bounding box center [22, 109] width 20 height 24
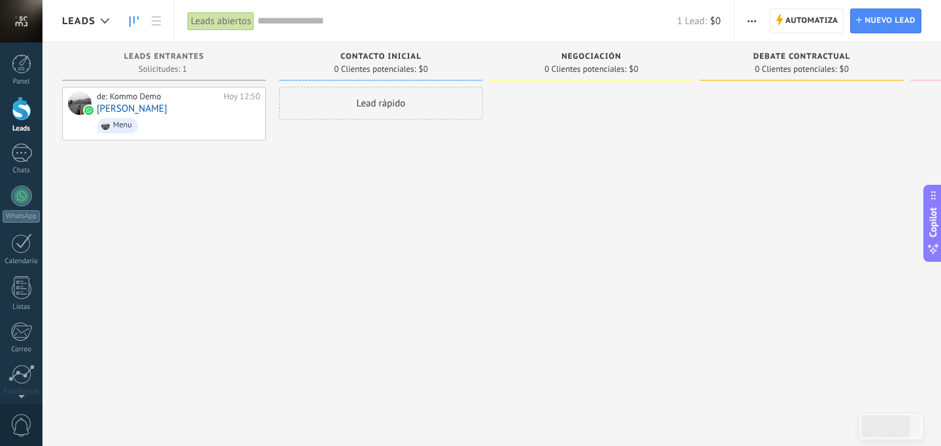
click at [389, 109] on div "Lead rápido" at bounding box center [381, 103] width 204 height 33
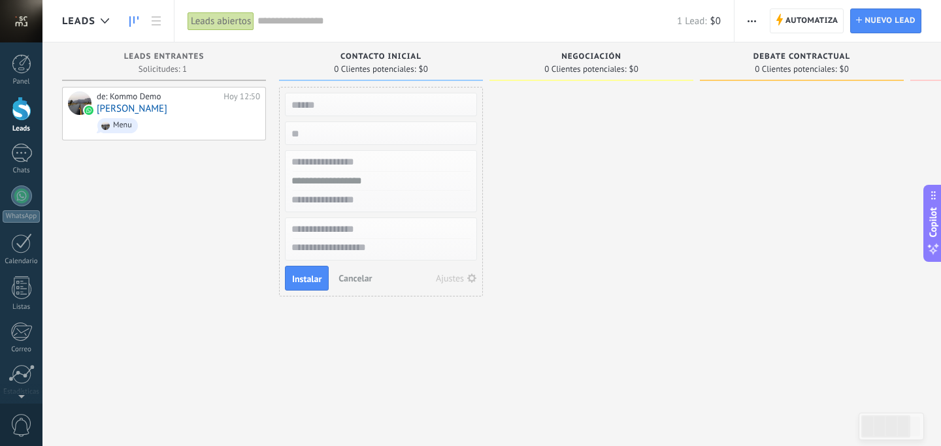
click at [518, 136] on div at bounding box center [592, 225] width 204 height 276
click at [25, 154] on div "1" at bounding box center [21, 153] width 21 height 19
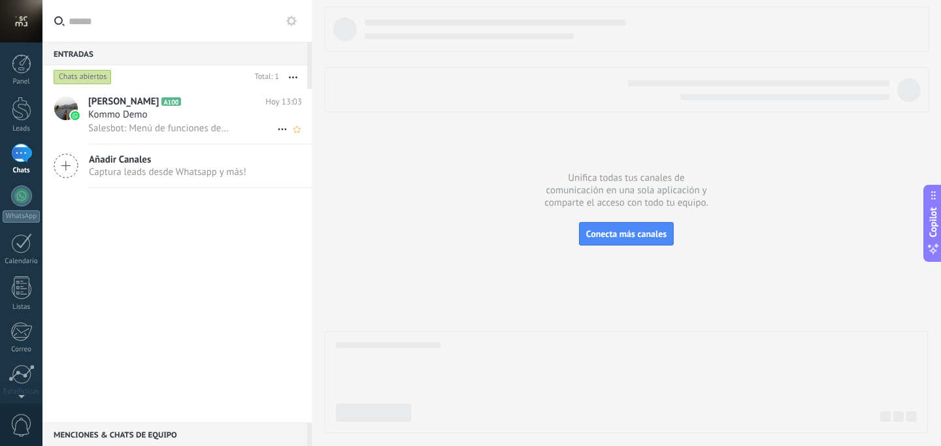
click at [219, 124] on span "Salesbot: Menú de funciones de WhatsApp ¡Desbloquea la mensajería mejorada en W…" at bounding box center [159, 128] width 142 height 12
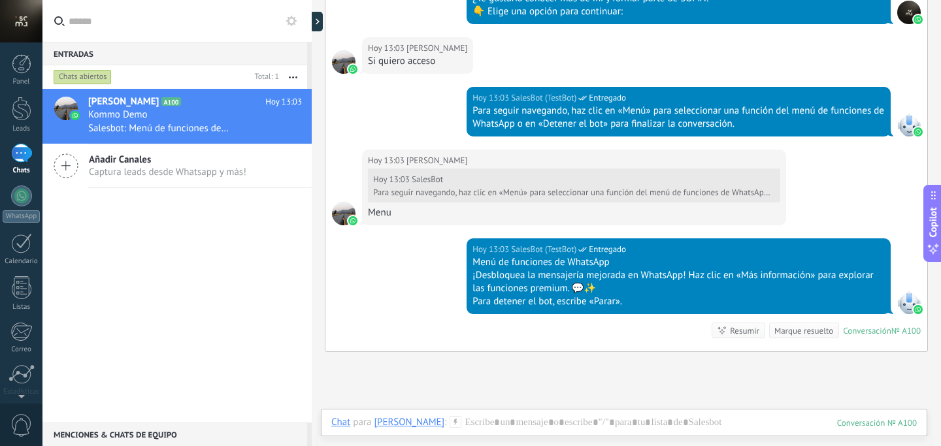
scroll to position [920, 0]
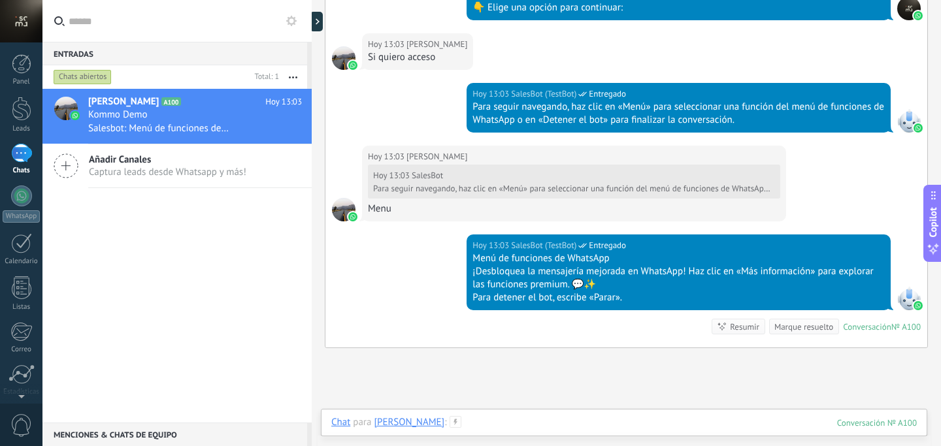
click at [467, 419] on div at bounding box center [624, 435] width 586 height 39
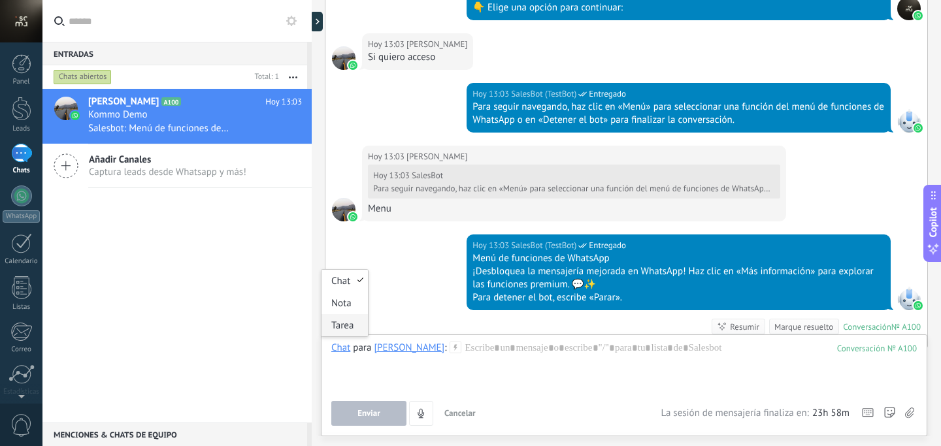
click at [343, 327] on div "Tarea" at bounding box center [345, 325] width 46 height 22
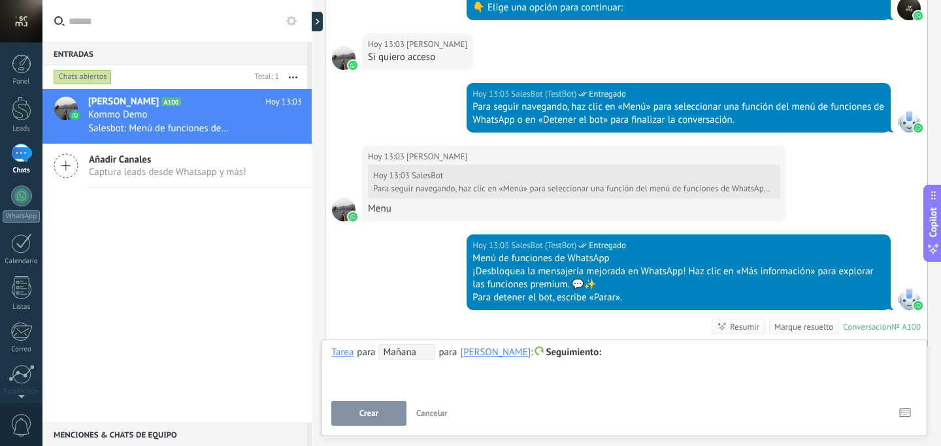
click at [562, 355] on span "Seguimiento" at bounding box center [574, 352] width 56 height 12
click at [655, 363] on div at bounding box center [470, 223] width 941 height 446
click at [905, 410] on icon at bounding box center [905, 413] width 12 height 9
click at [20, 63] on div at bounding box center [22, 64] width 20 height 20
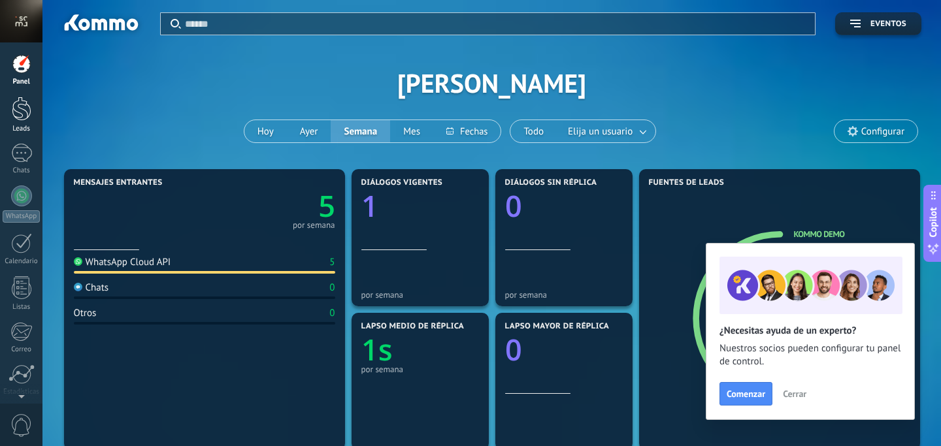
click at [24, 114] on div at bounding box center [22, 109] width 20 height 24
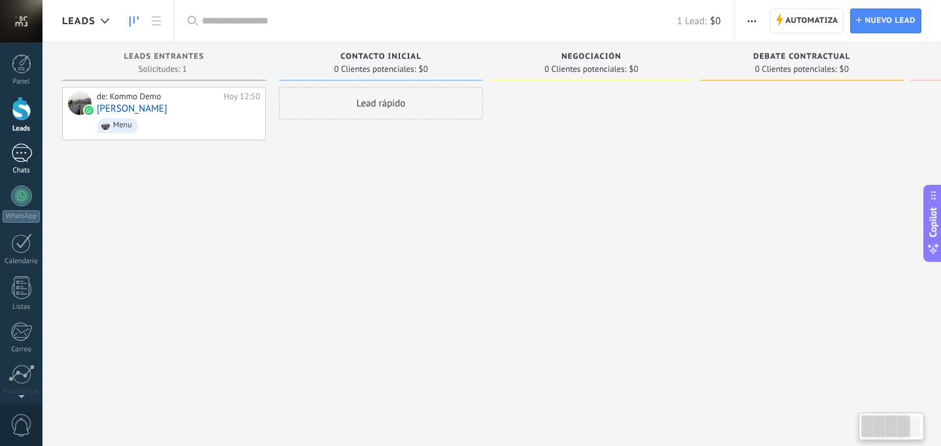
click at [20, 167] on div "Chats" at bounding box center [22, 171] width 38 height 8
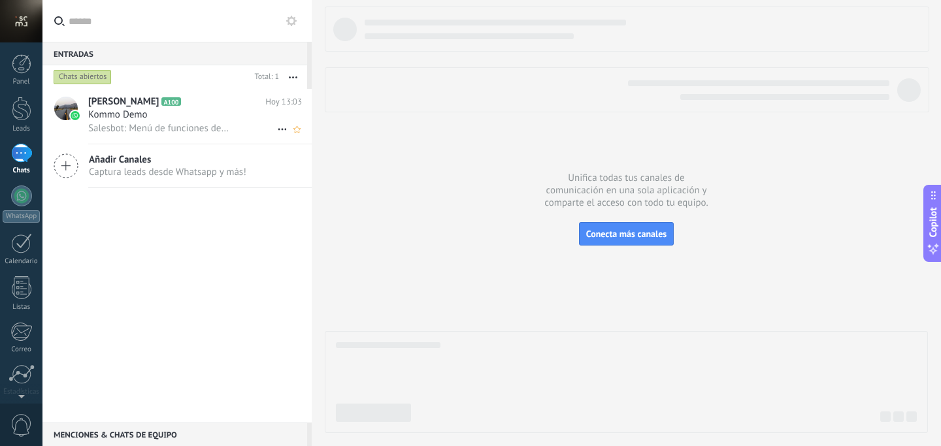
click at [178, 90] on div "Vale [PERSON_NAME] A100 [DATE] 13:03 Kommo Demo Salesbot: Menú de funciones de …" at bounding box center [200, 116] width 224 height 55
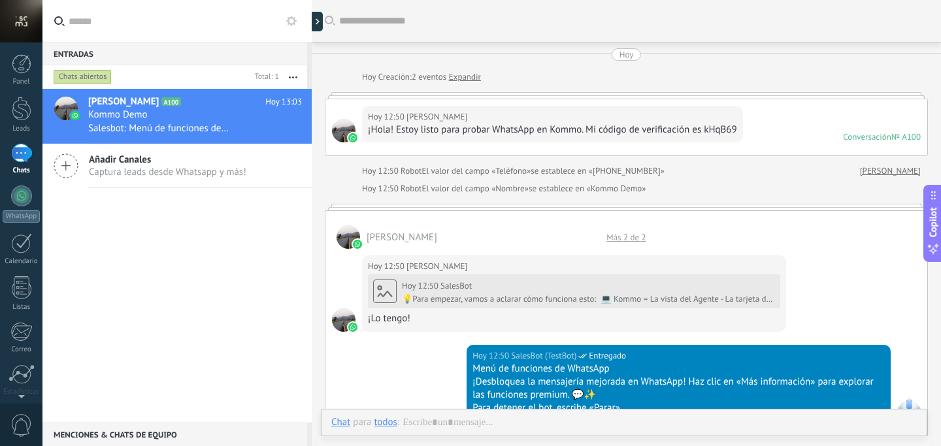
scroll to position [987, 0]
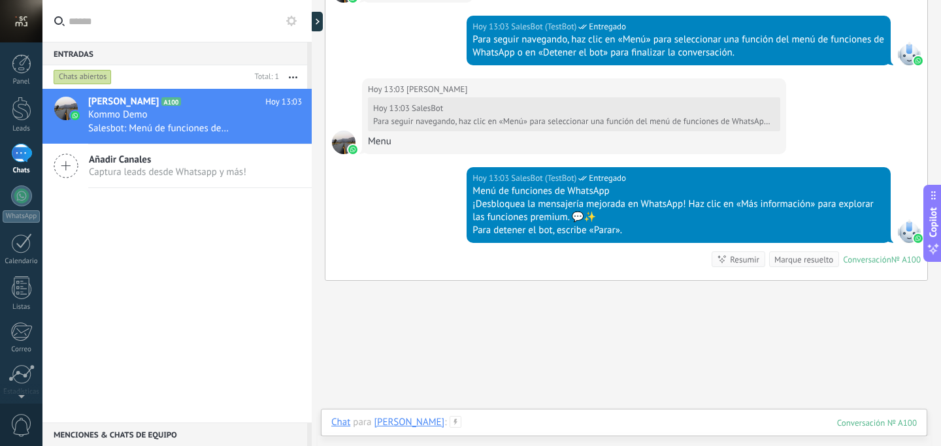
click at [453, 427] on div at bounding box center [624, 435] width 586 height 39
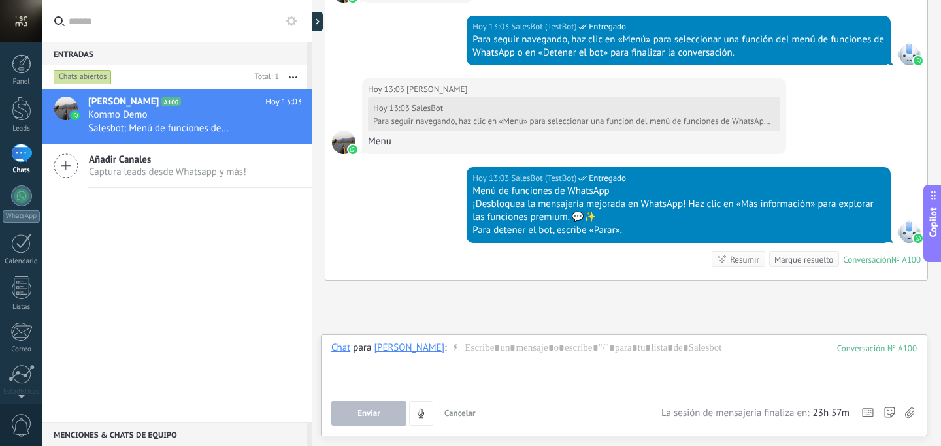
click at [930, 219] on span "Copilot" at bounding box center [933, 222] width 13 height 30
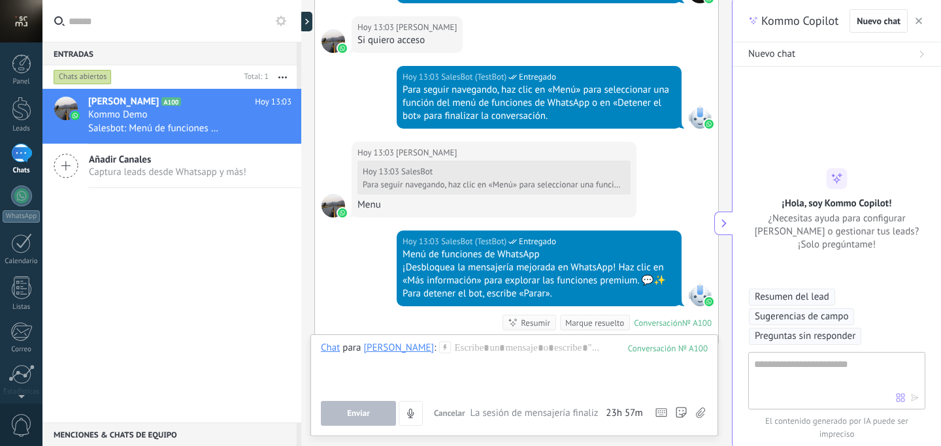
type textarea "**********"
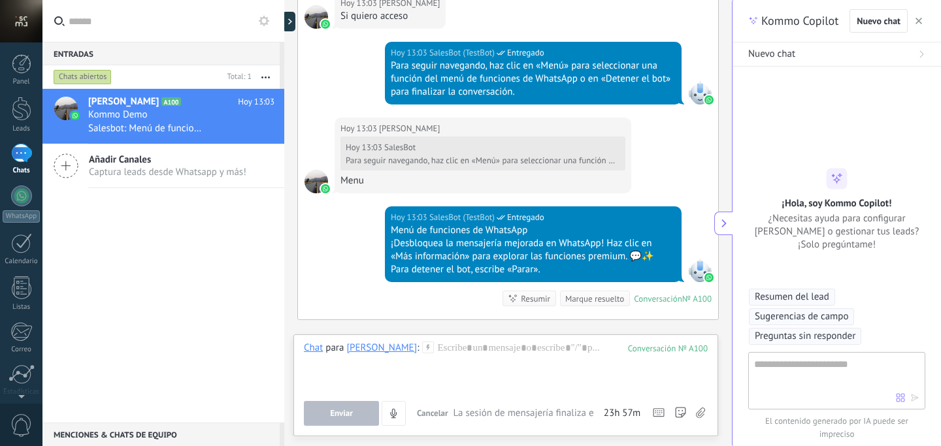
click at [819, 361] on textarea at bounding box center [825, 380] width 142 height 47
type textarea "**********"
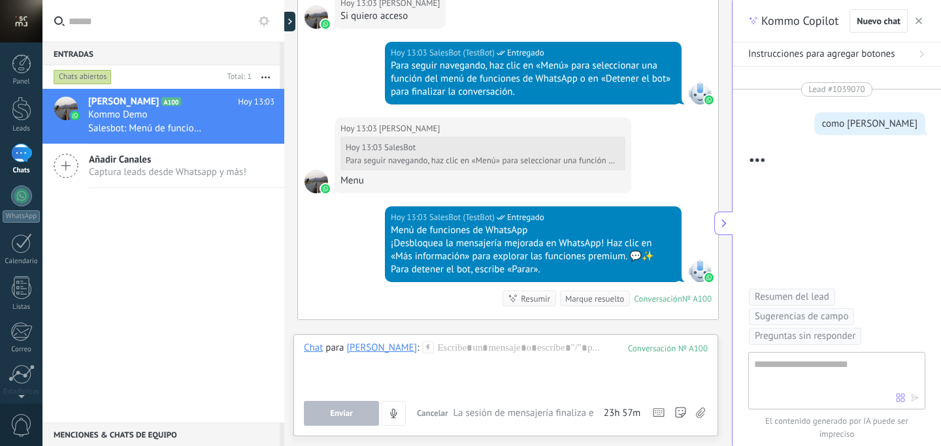
scroll to position [47, 0]
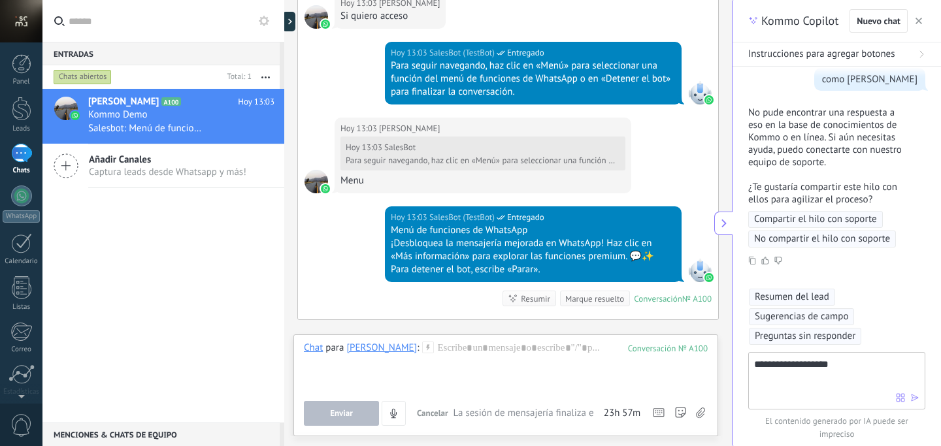
type textarea "**********"
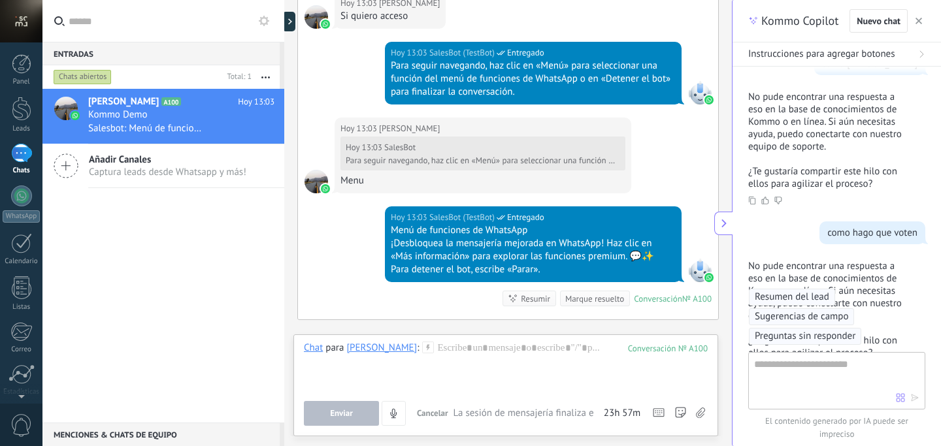
scroll to position [220, 0]
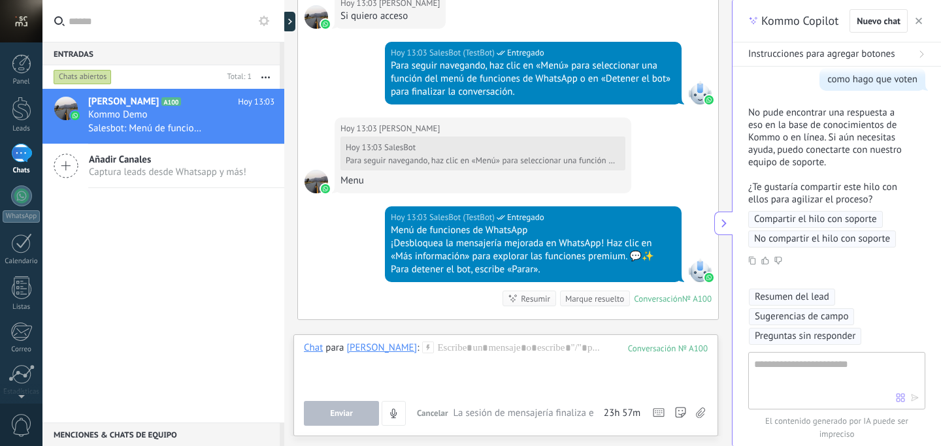
click at [914, 20] on button "button" at bounding box center [919, 21] width 13 height 16
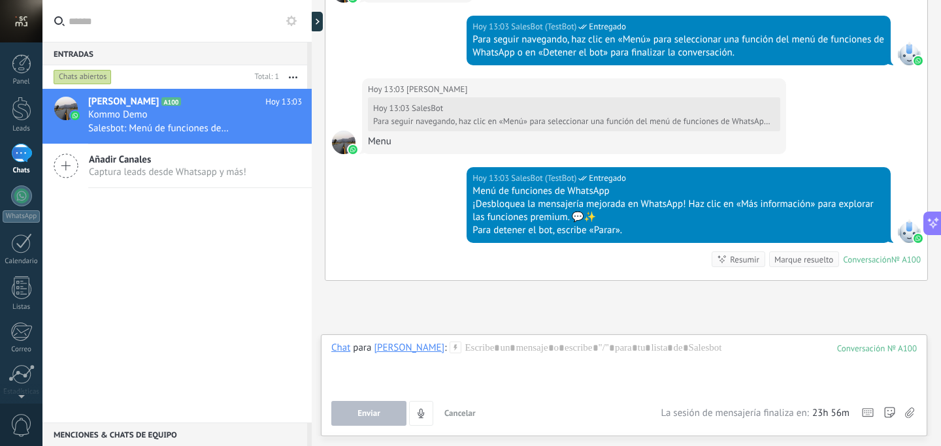
scroll to position [1049, 0]
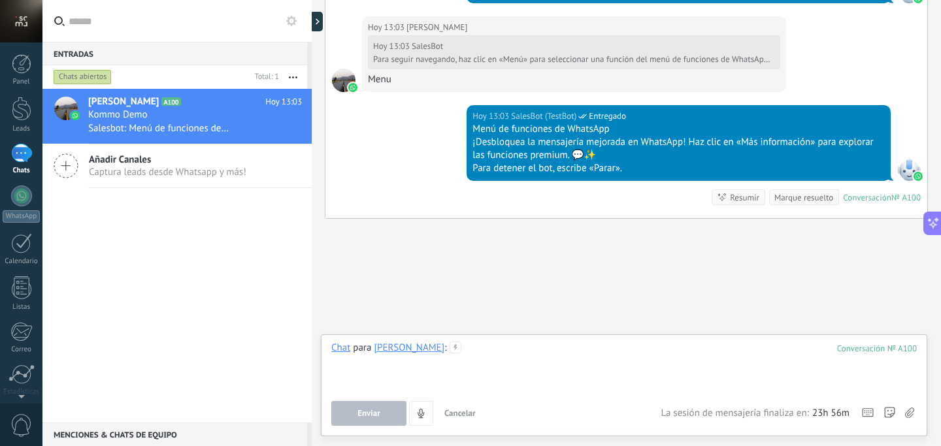
click at [545, 348] on div at bounding box center [624, 367] width 586 height 50
paste div
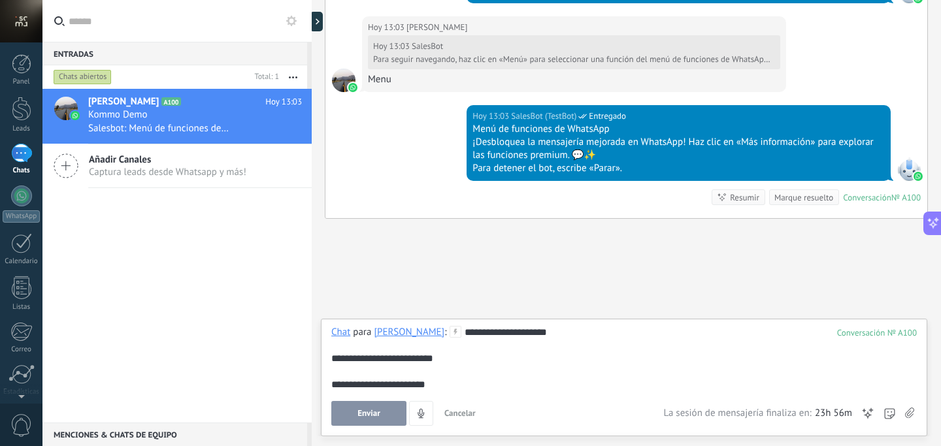
click at [909, 412] on icon at bounding box center [909, 413] width 9 height 11
click at [0, 0] on input "file" at bounding box center [0, 0] width 0 height 0
drag, startPoint x: 452, startPoint y: 378, endPoint x: 443, endPoint y: 334, distance: 45.5
click at [443, 334] on div "**********" at bounding box center [624, 358] width 586 height 65
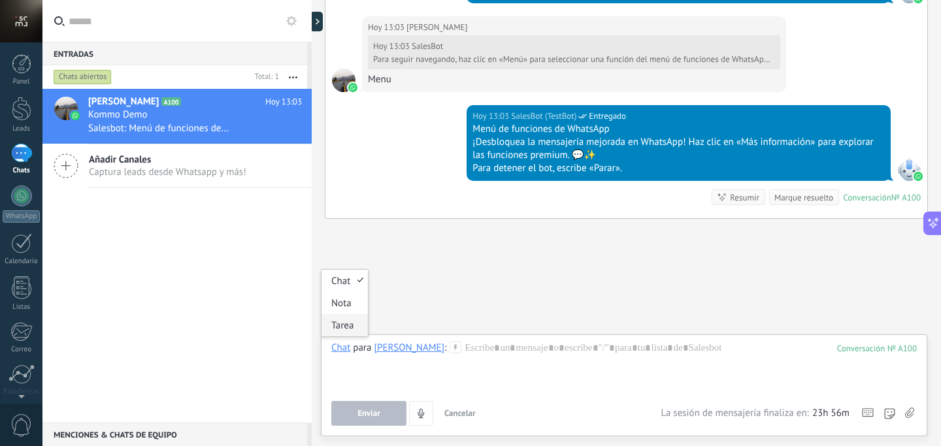
click at [343, 329] on div "Tarea" at bounding box center [345, 325] width 46 height 22
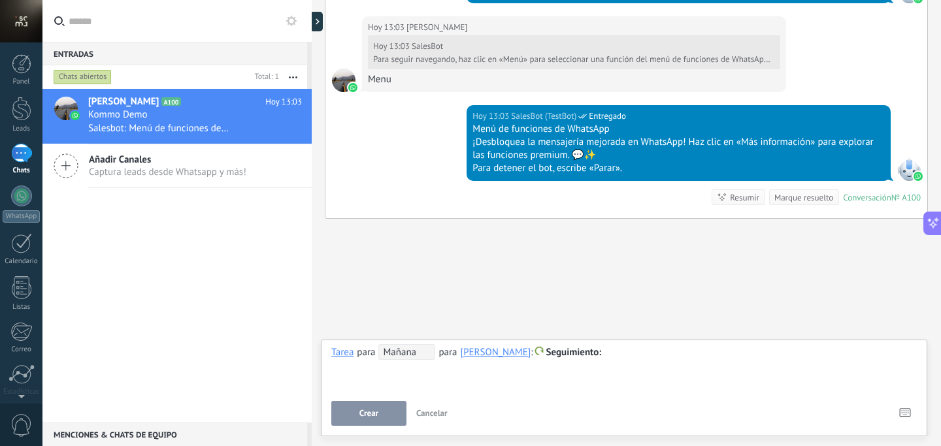
click at [404, 357] on span "Mañana" at bounding box center [406, 352] width 57 height 16
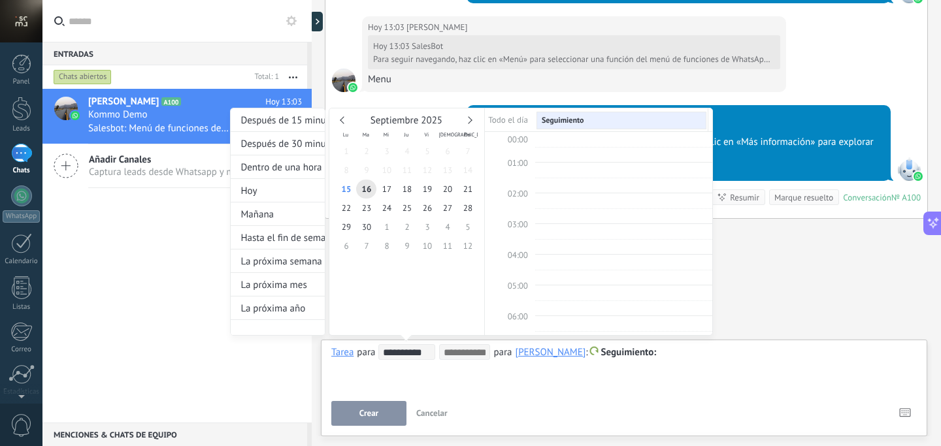
scroll to position [246, 0]
click at [505, 375] on div at bounding box center [470, 223] width 941 height 446
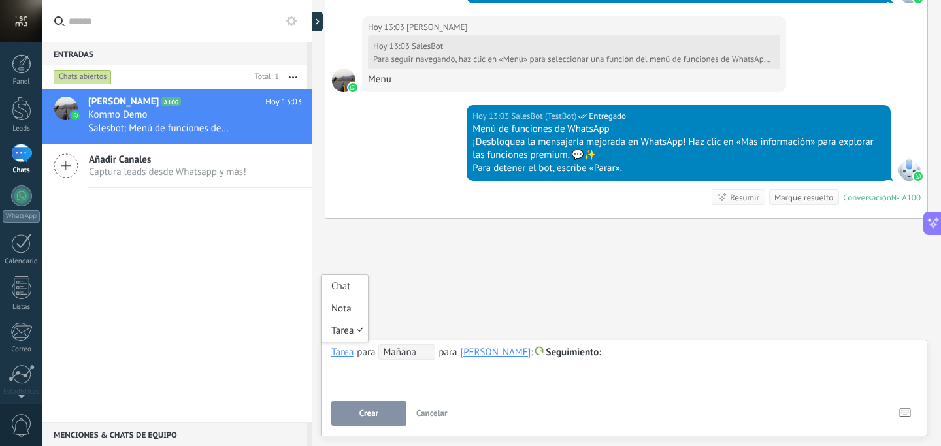
click at [347, 358] on div "Tarea" at bounding box center [342, 352] width 22 height 12
click at [348, 358] on div "Tarea" at bounding box center [342, 352] width 22 height 12
click at [577, 354] on span "Seguimiento" at bounding box center [574, 352] width 56 height 12
click at [693, 366] on div at bounding box center [470, 223] width 941 height 446
paste div
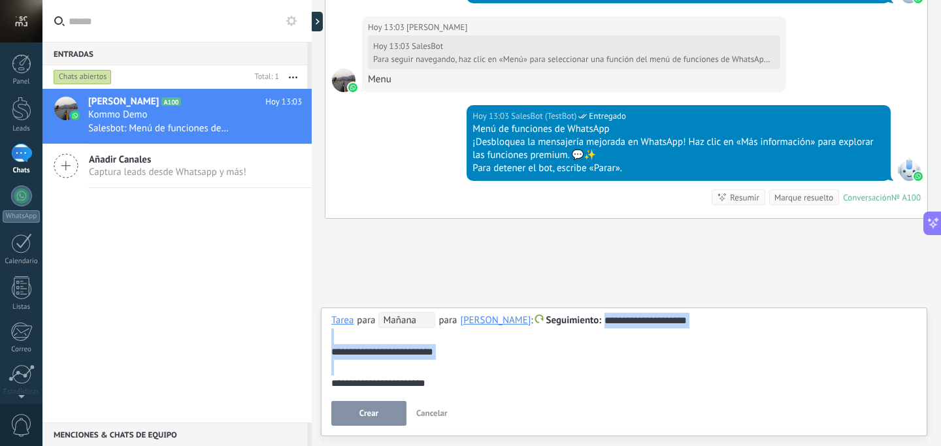
drag, startPoint x: 570, startPoint y: 373, endPoint x: 600, endPoint y: 320, distance: 60.9
click at [600, 320] on div "**********" at bounding box center [624, 351] width 586 height 79
drag, startPoint x: 454, startPoint y: 378, endPoint x: 590, endPoint y: 308, distance: 152.3
click at [590, 308] on div "**********" at bounding box center [624, 372] width 607 height 129
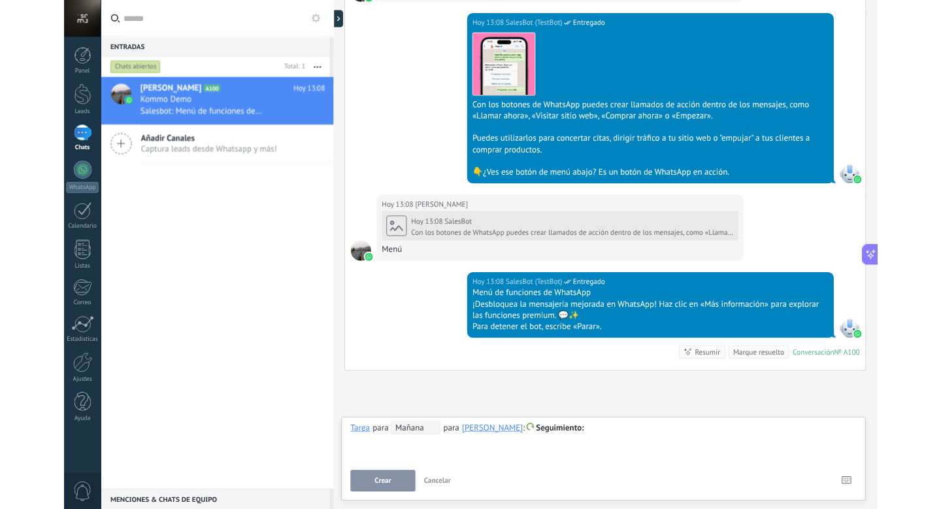
scroll to position [158, 0]
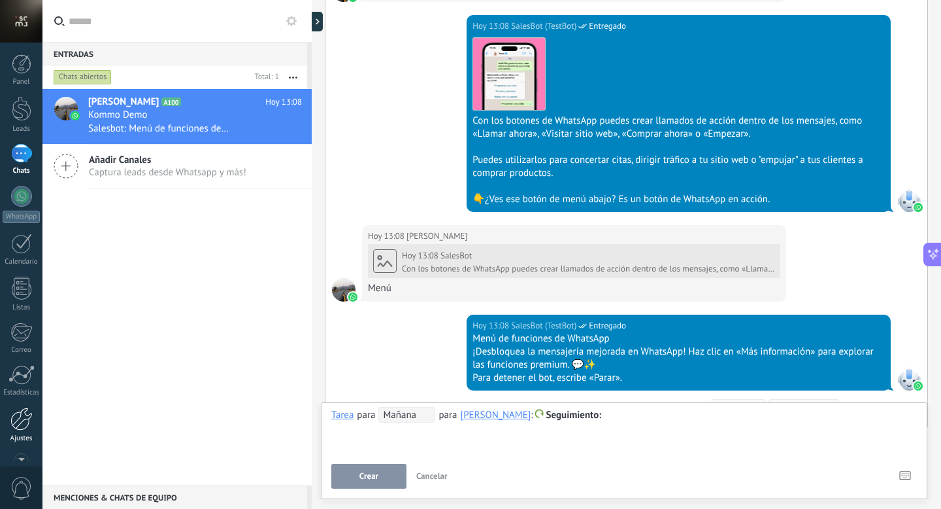
click at [18, 436] on div "Ajustes" at bounding box center [22, 438] width 38 height 8
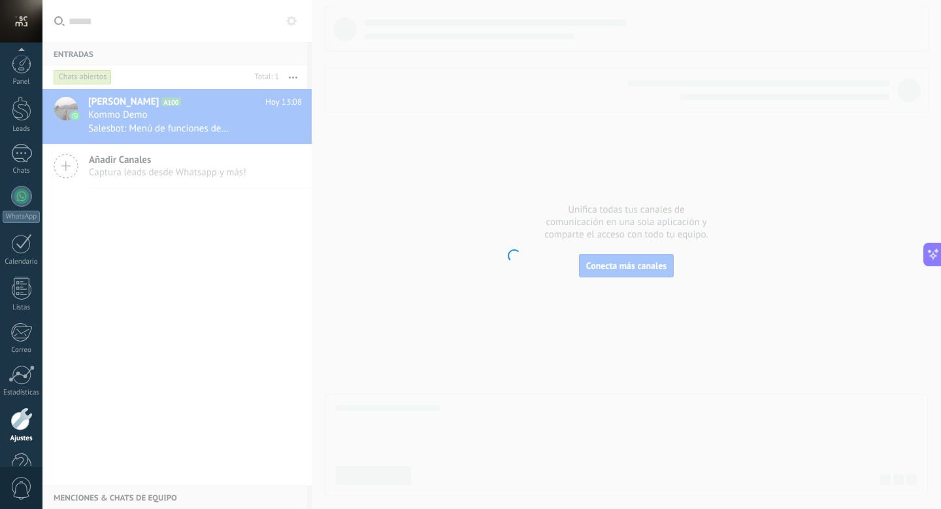
scroll to position [35, 0]
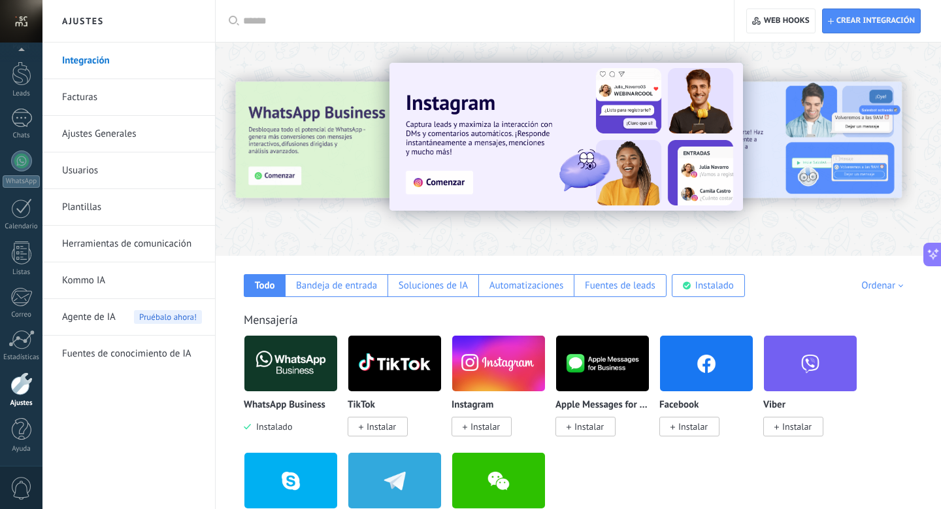
click at [26, 163] on div at bounding box center [21, 160] width 21 height 21
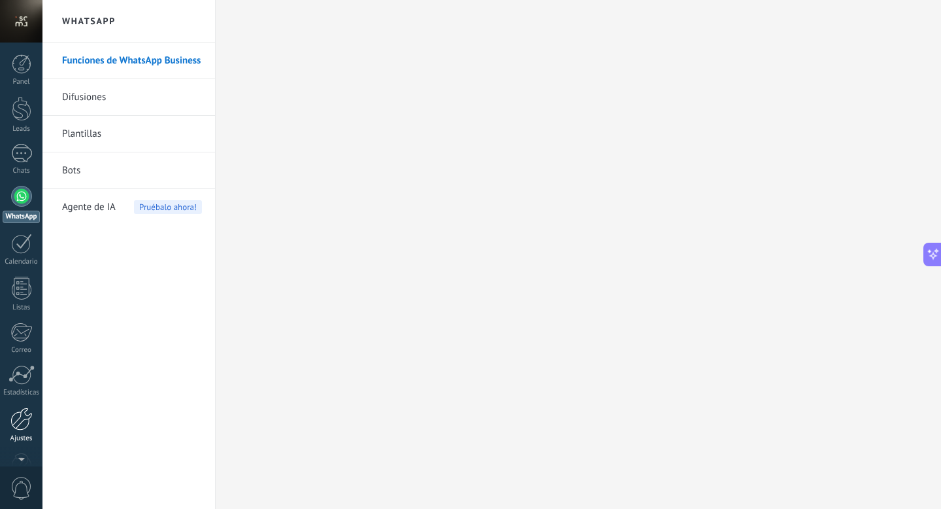
click at [18, 118] on div at bounding box center [22, 109] width 20 height 24
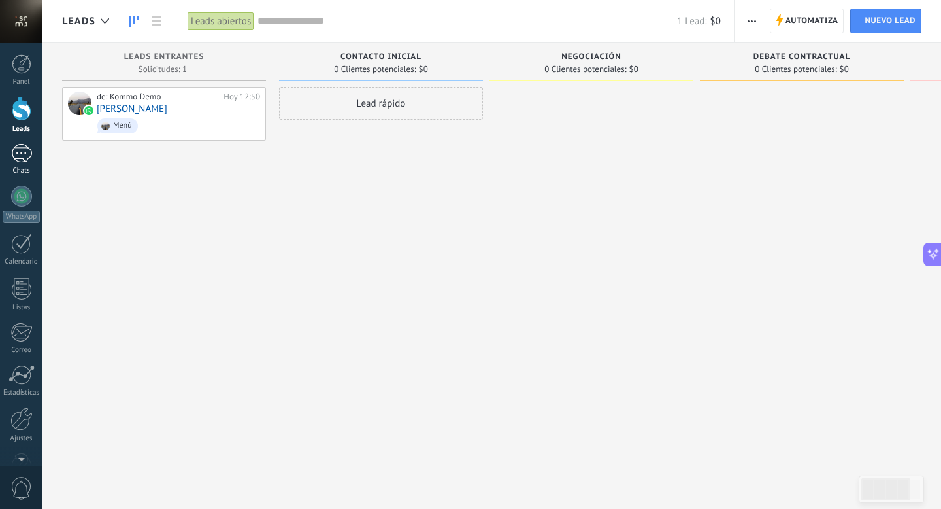
drag, startPoint x: 18, startPoint y: 436, endPoint x: 19, endPoint y: 160, distance: 275.9
click at [19, 160] on div "1" at bounding box center [21, 153] width 21 height 19
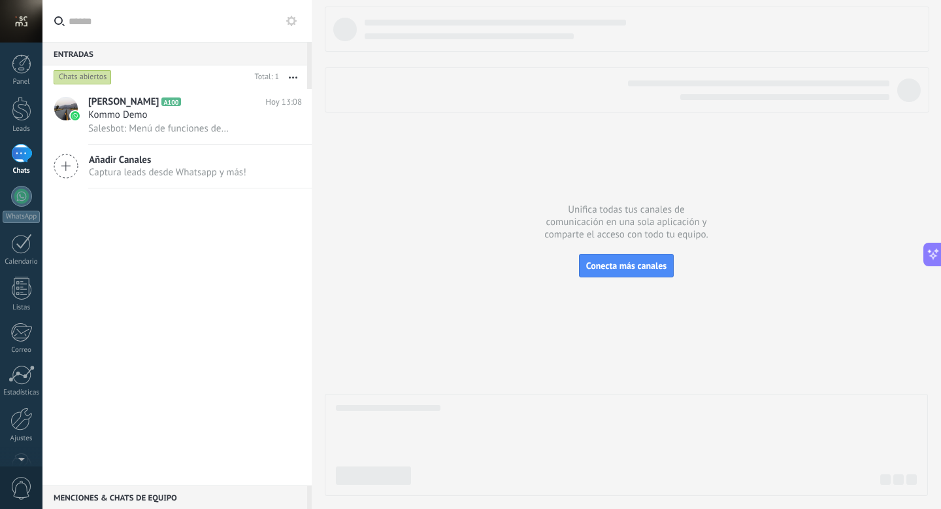
click at [131, 138] on div "Vale [PERSON_NAME] A100 [DATE] 13:08 Kommo Demo Salesbot: Menú de funciones de …" at bounding box center [200, 116] width 224 height 55
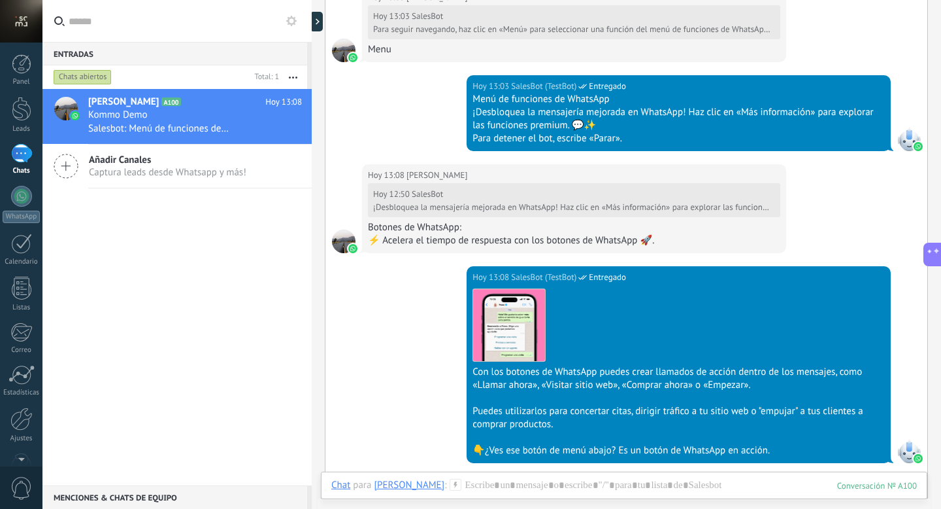
scroll to position [554, 0]
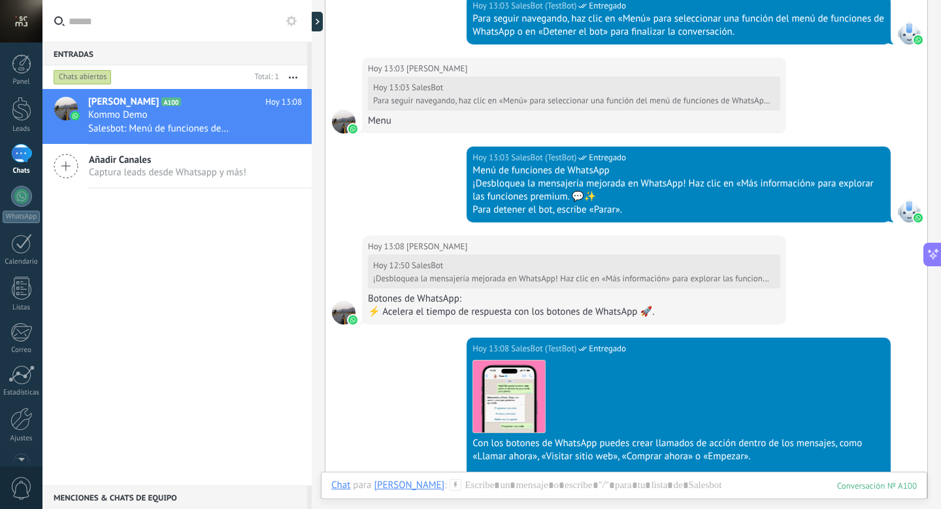
click at [292, 25] on use at bounding box center [291, 21] width 10 height 10
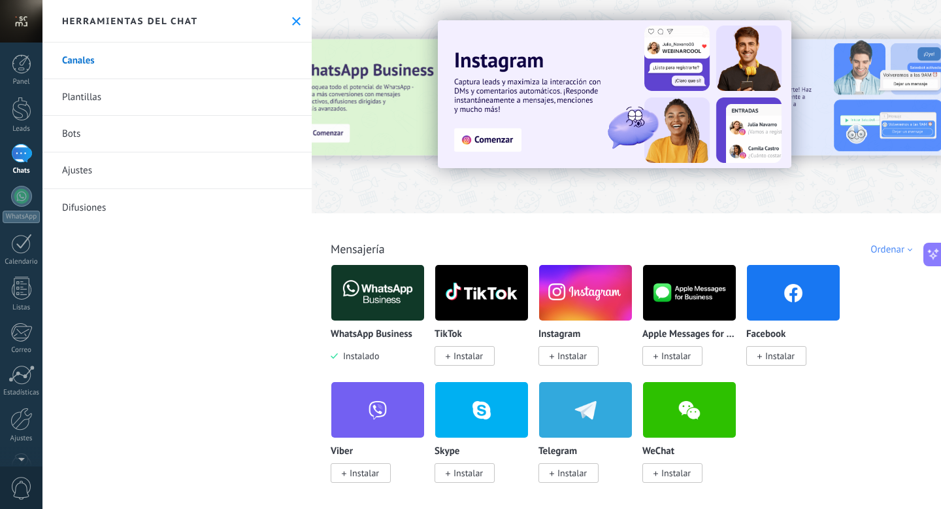
click at [292, 23] on icon at bounding box center [296, 21] width 8 height 8
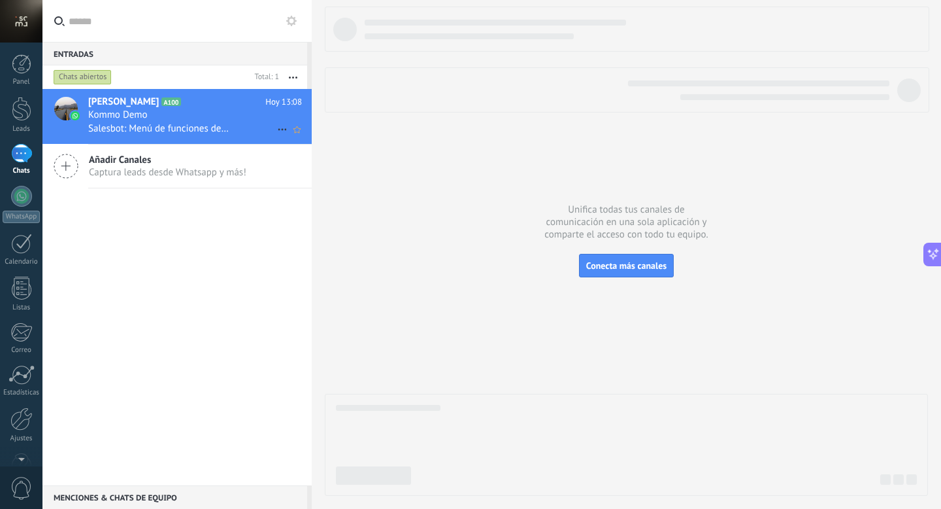
drag, startPoint x: 19, startPoint y: 160, endPoint x: 241, endPoint y: 126, distance: 224.3
click at [241, 126] on div "Salesbot: Menú de funciones de WhatsApp ¡Desbloquea la mensajería mejorada en W…" at bounding box center [195, 129] width 214 height 14
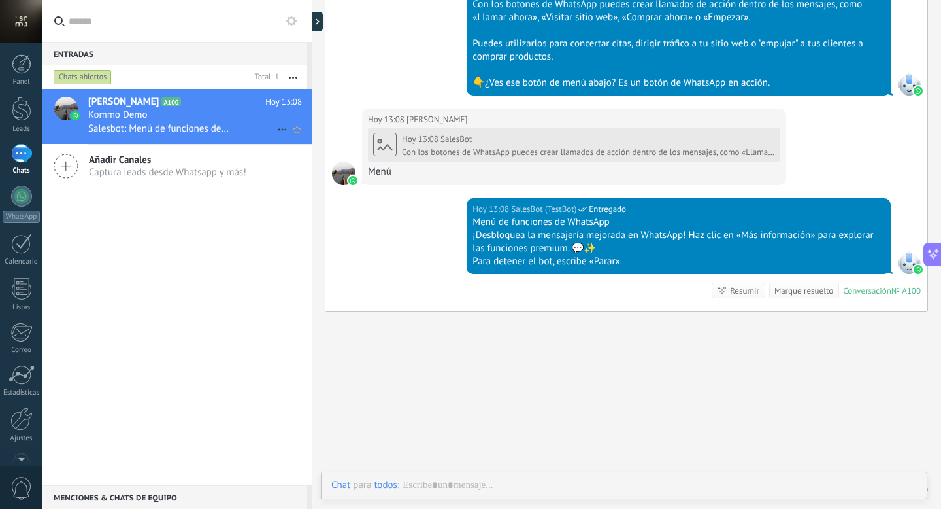
scroll to position [158, 0]
click at [317, 27] on div at bounding box center [316, 22] width 13 height 20
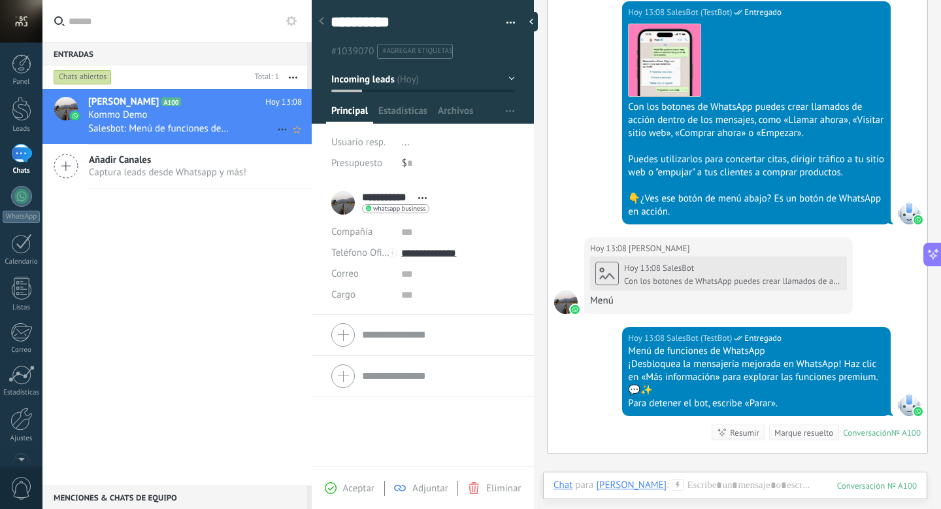
scroll to position [20, 0]
drag, startPoint x: 241, startPoint y: 126, endPoint x: 531, endPoint y: 21, distance: 309.1
click at [531, 21] on div at bounding box center [535, 22] width 20 height 20
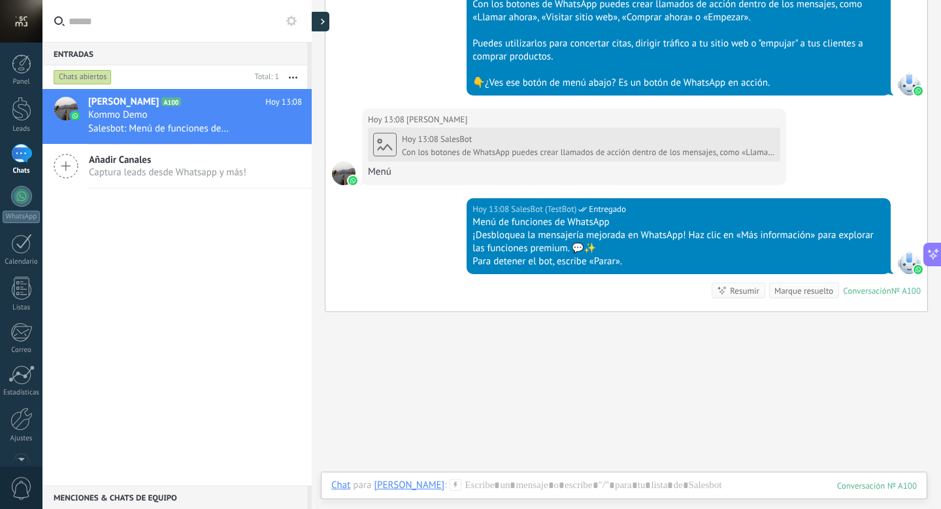
type textarea "**********"
click at [381, 171] on div "Menú" at bounding box center [574, 171] width 412 height 13
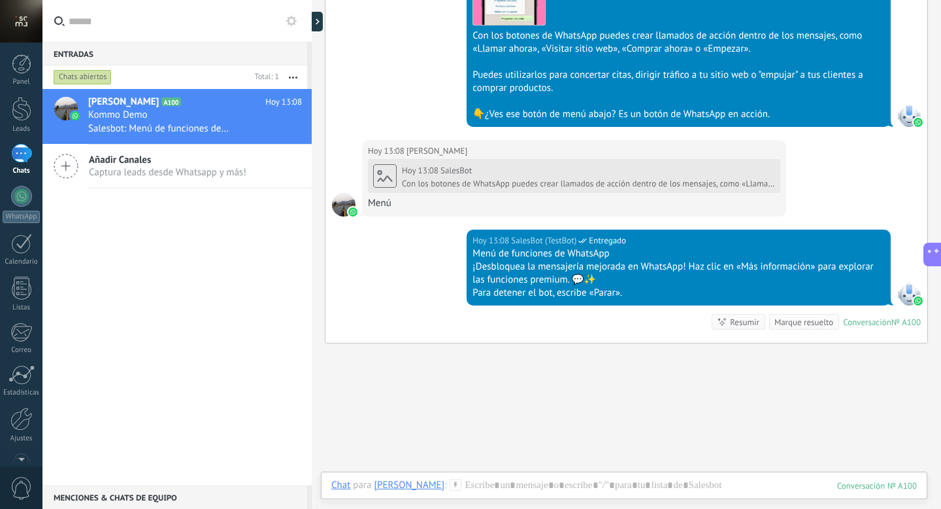
scroll to position [1023, 0]
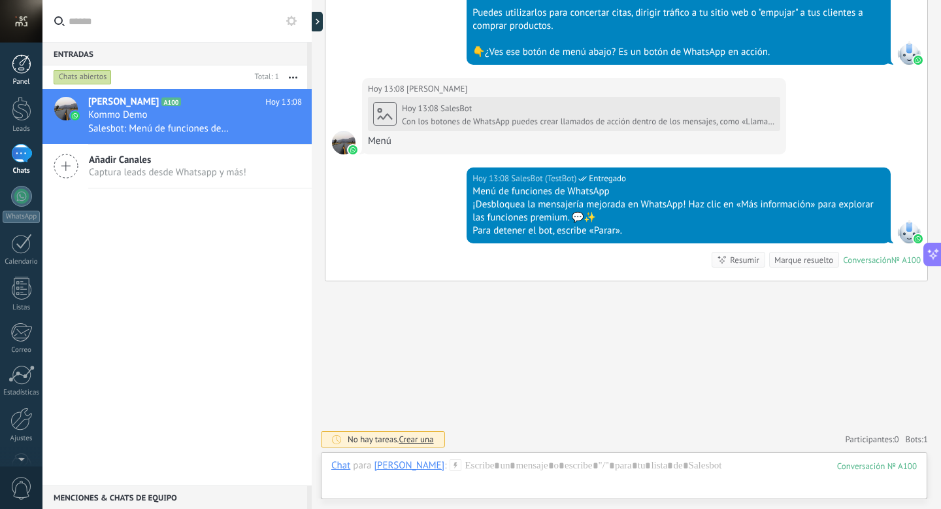
click at [17, 66] on div at bounding box center [22, 64] width 20 height 20
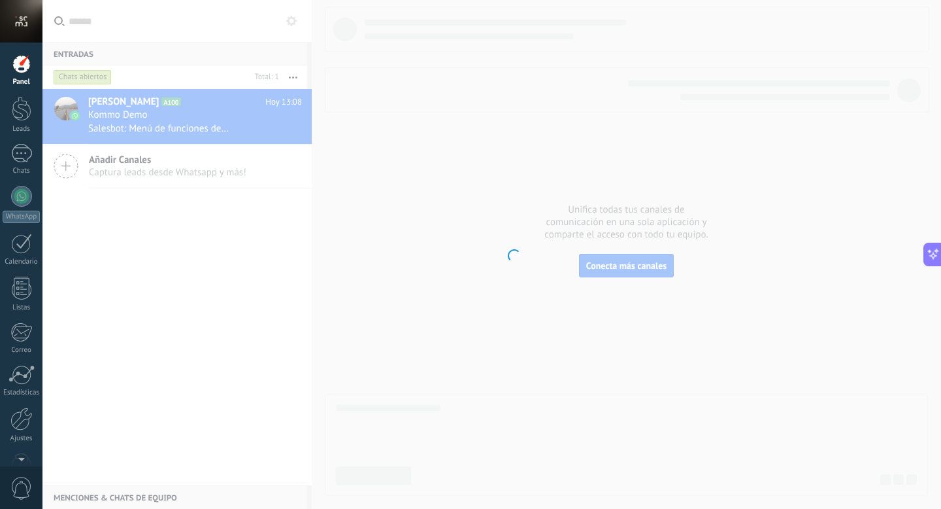
scroll to position [188, 0]
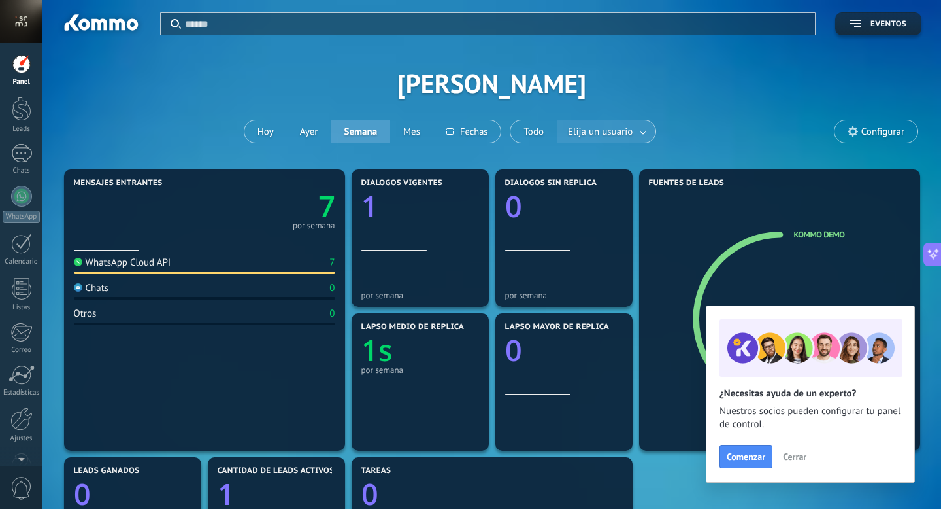
click at [593, 131] on span "Elija un usuario" at bounding box center [600, 132] width 70 height 18
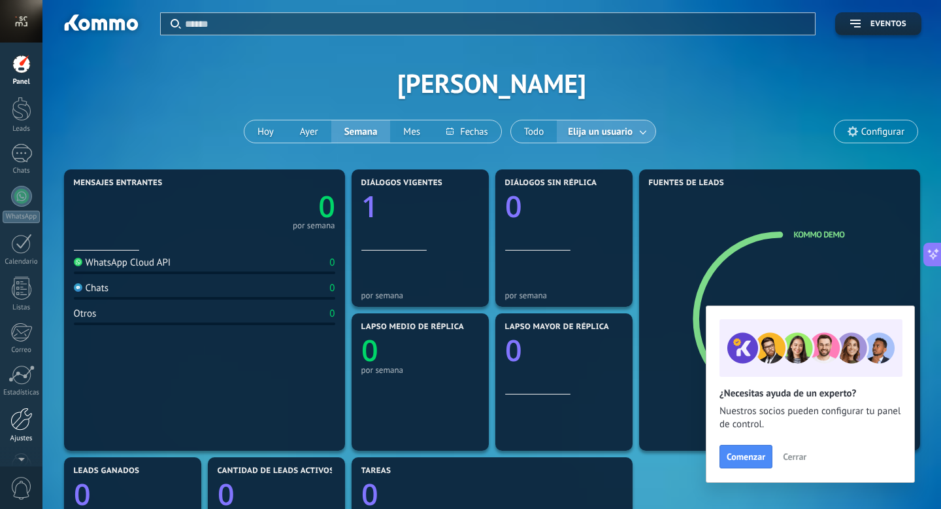
click at [20, 420] on div at bounding box center [21, 418] width 22 height 23
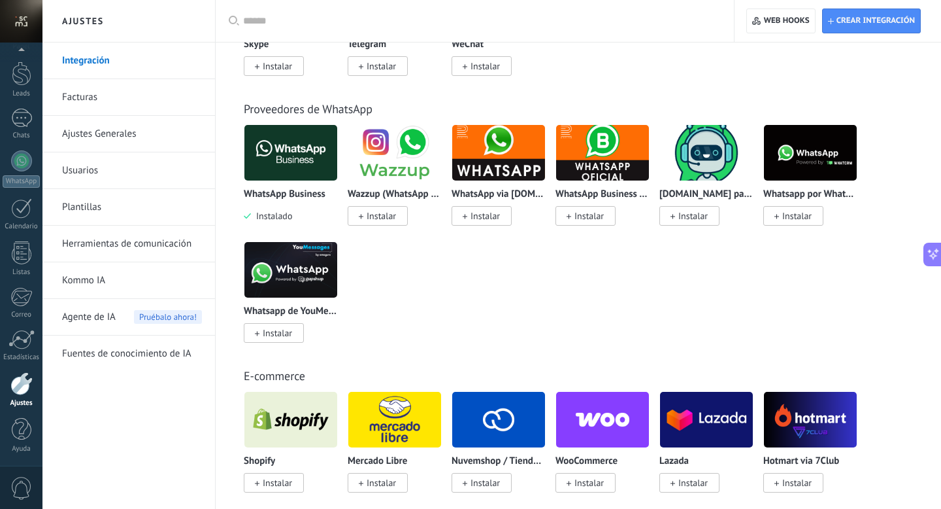
scroll to position [236, 0]
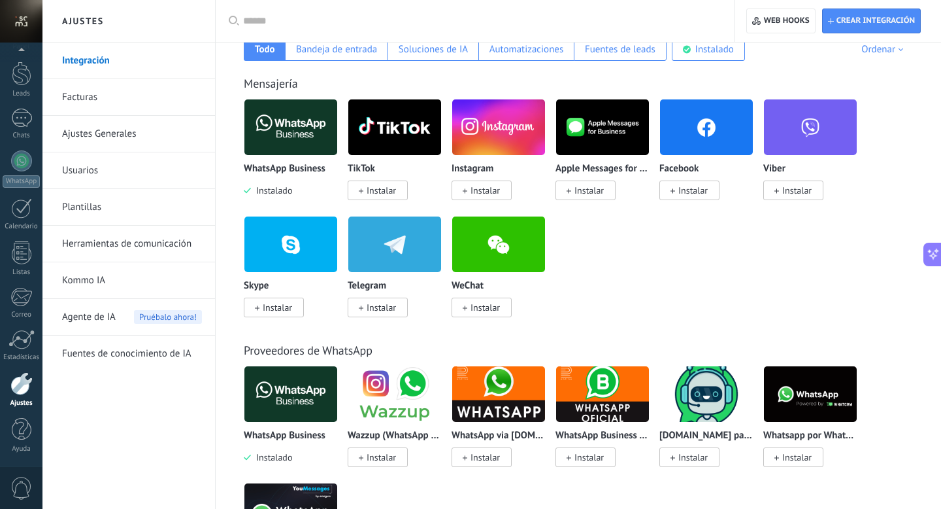
click at [357, 20] on input "text" at bounding box center [479, 21] width 473 height 14
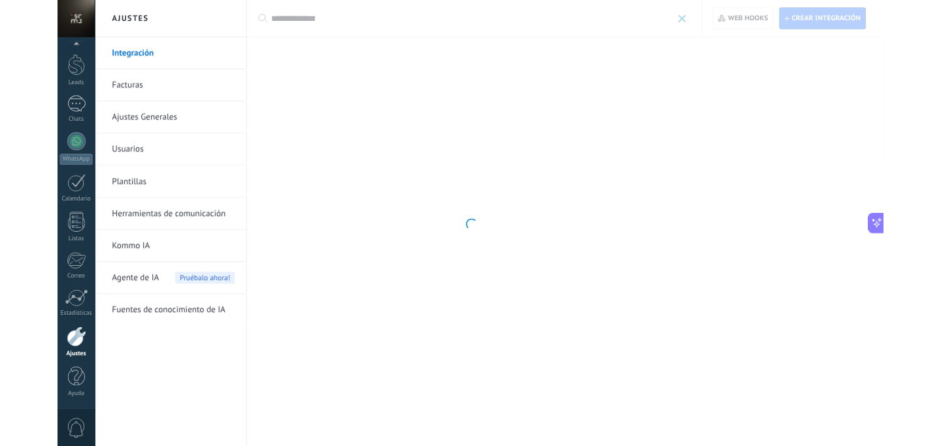
scroll to position [0, 0]
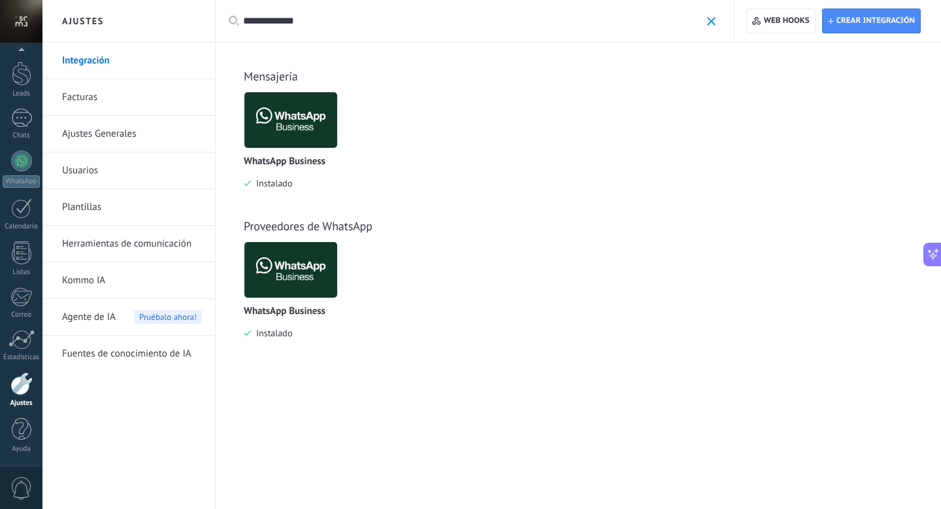
click at [326, 29] on div "**********" at bounding box center [479, 21] width 473 height 42
click at [314, 19] on input "**********" at bounding box center [472, 21] width 458 height 14
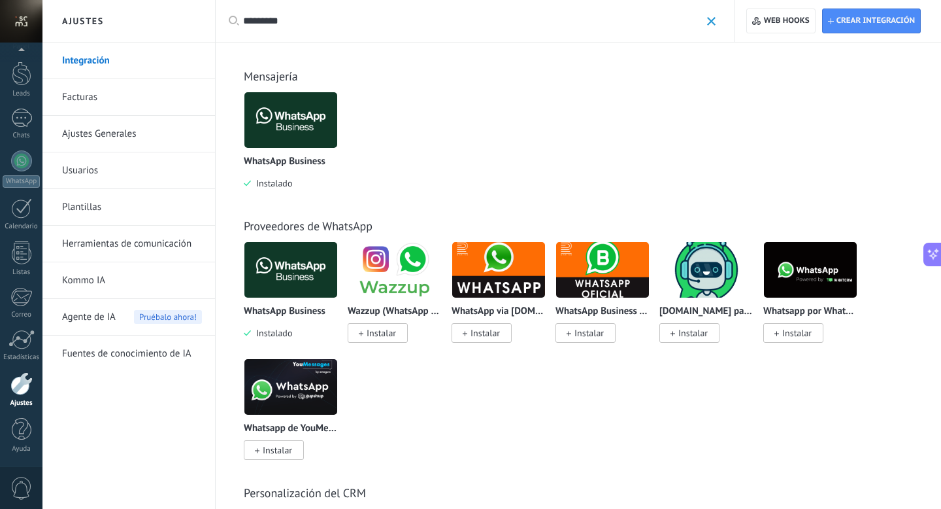
type input "********"
click at [796, 262] on img at bounding box center [810, 269] width 93 height 63
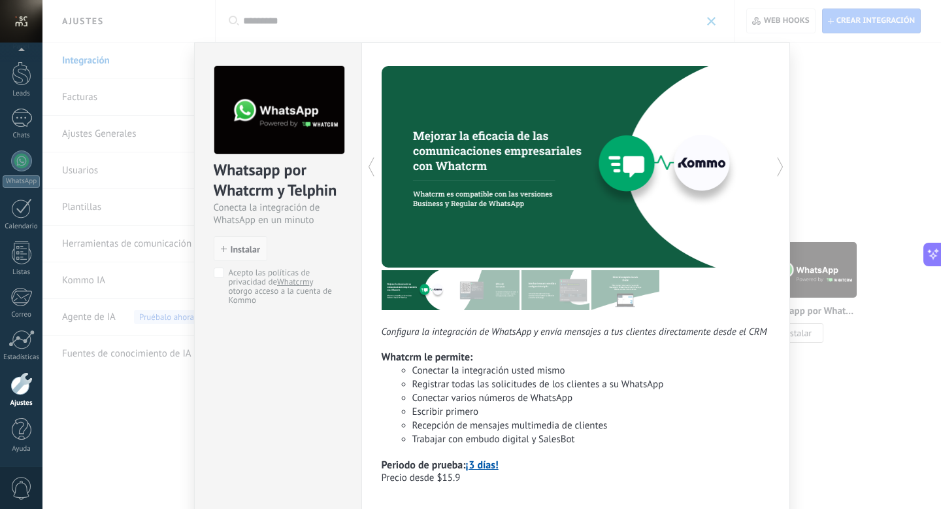
click at [251, 249] on span "Instalar" at bounding box center [245, 248] width 29 height 9
click at [235, 252] on span "Instalar" at bounding box center [245, 248] width 29 height 9
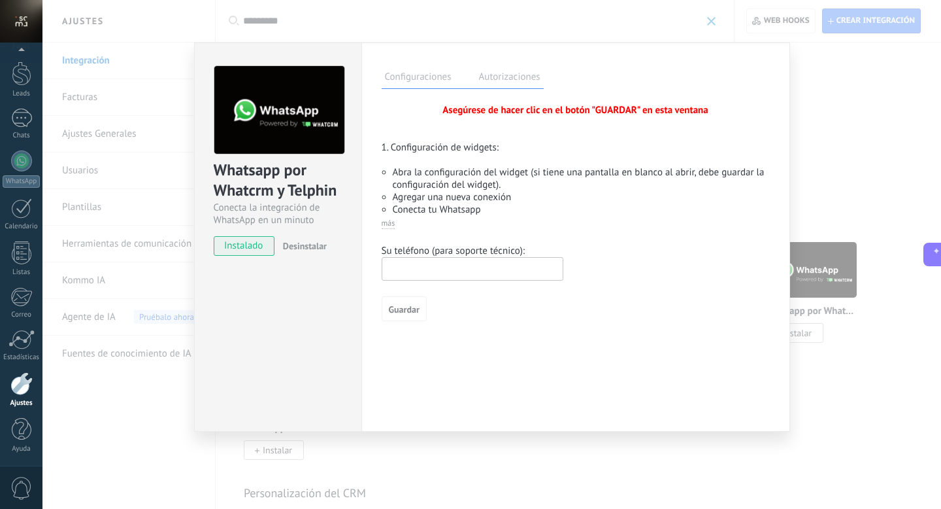
click at [455, 273] on input "text" at bounding box center [473, 269] width 182 height 24
type input "**********"
click at [407, 307] on span "Guardar" at bounding box center [404, 309] width 31 height 9
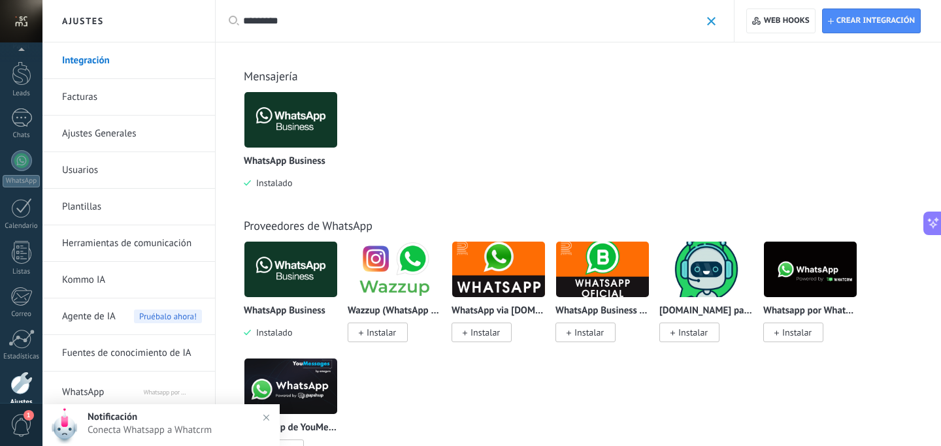
type textarea "**********"
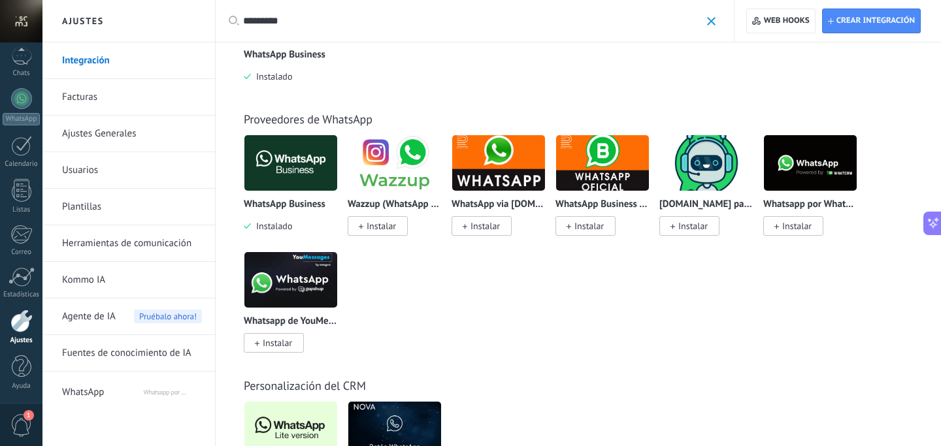
scroll to position [107, 0]
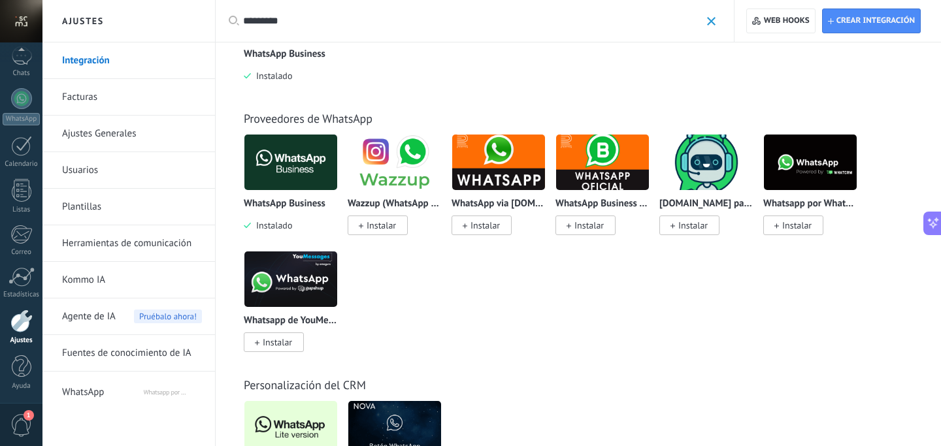
click at [802, 220] on span "Instalar" at bounding box center [793, 226] width 60 height 20
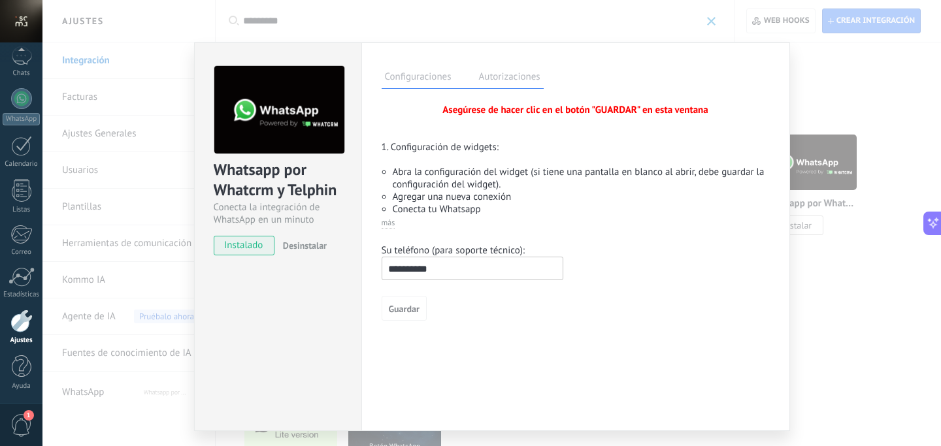
click at [418, 296] on div "**********" at bounding box center [576, 281] width 388 height 79
click at [413, 318] on button "Guardar" at bounding box center [404, 308] width 45 height 25
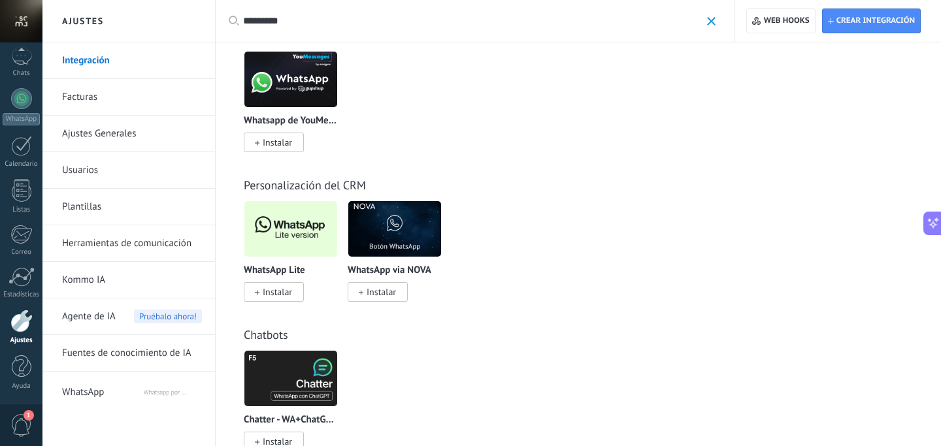
scroll to position [311, 0]
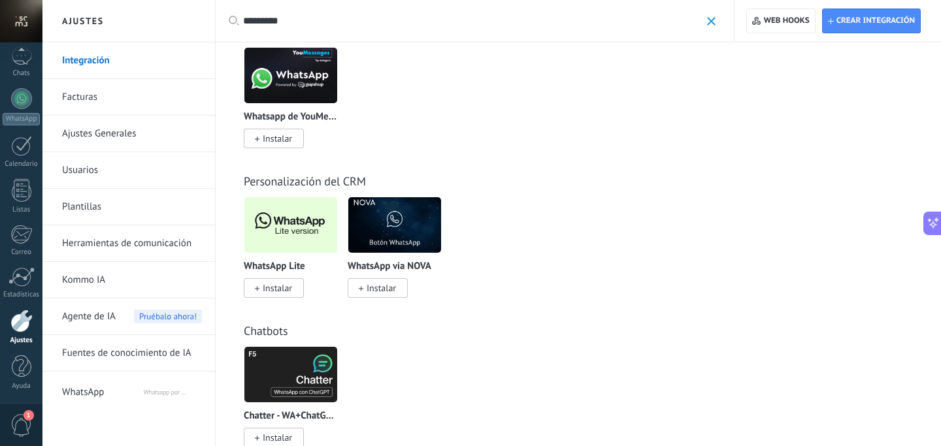
click at [295, 308] on div "Chatbots Chatter - [GEOGRAPHIC_DATA]+ChatGPT via Komanda F5 Instalar YCLA AI In…" at bounding box center [578, 372] width 699 height 150
click at [285, 292] on span "Instalar" at bounding box center [277, 288] width 29 height 12
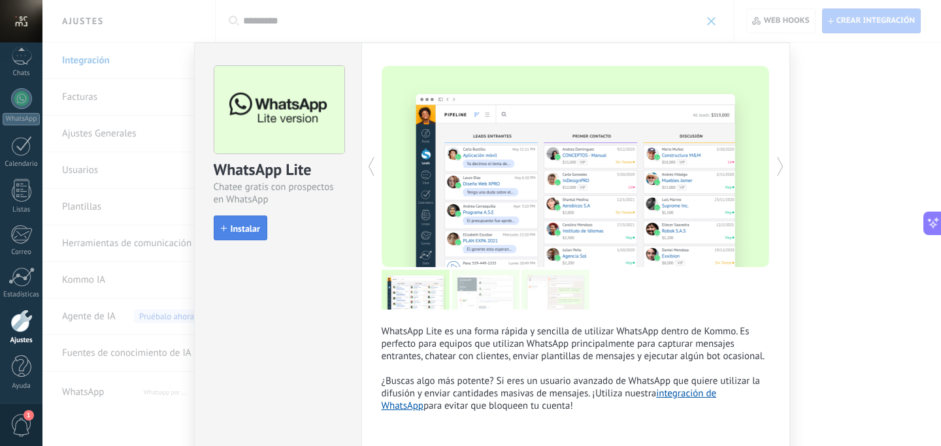
click at [238, 228] on span "Instalar" at bounding box center [245, 228] width 29 height 9
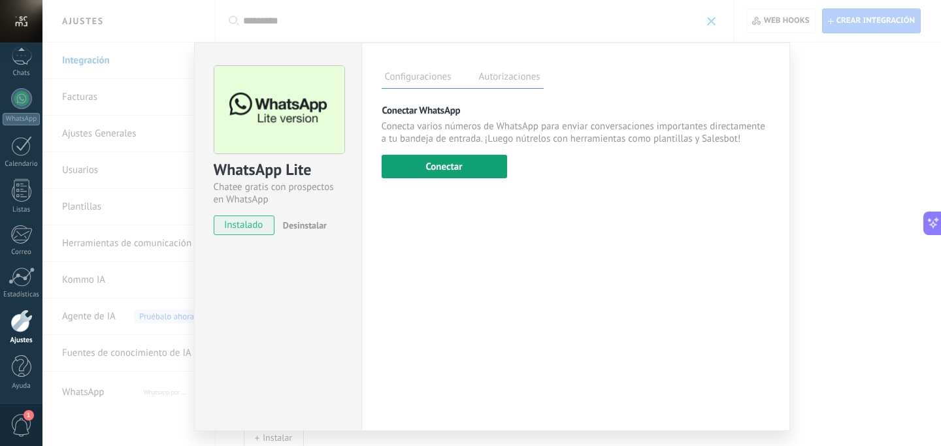
click at [394, 176] on button "Conectar" at bounding box center [445, 167] width 126 height 24
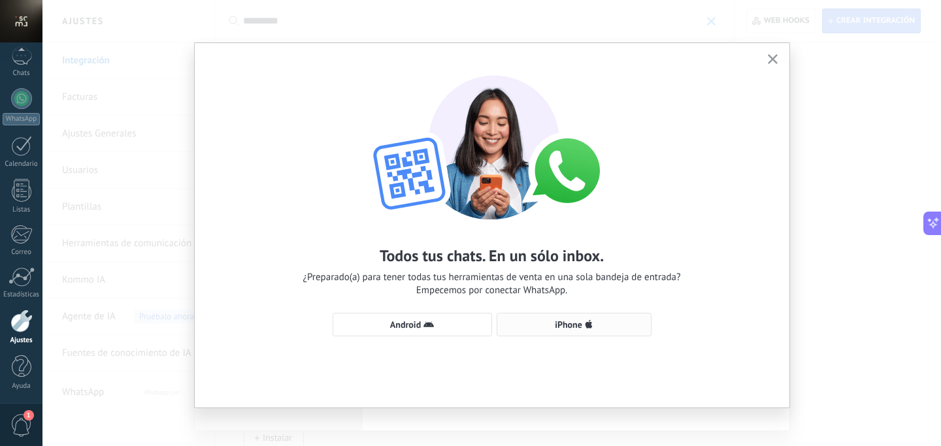
click at [546, 320] on span "iPhone" at bounding box center [574, 325] width 141 height 10
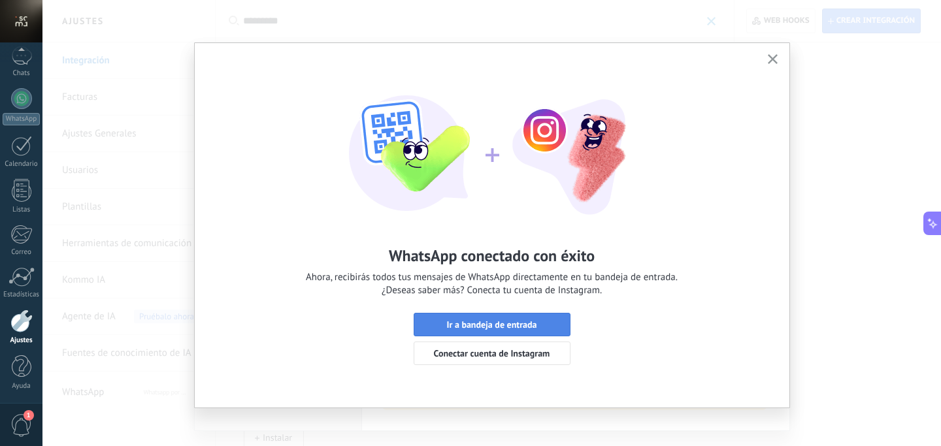
click at [526, 326] on span "Ir a bandeja de entrada" at bounding box center [491, 324] width 90 height 9
